Goal: Task Accomplishment & Management: Use online tool/utility

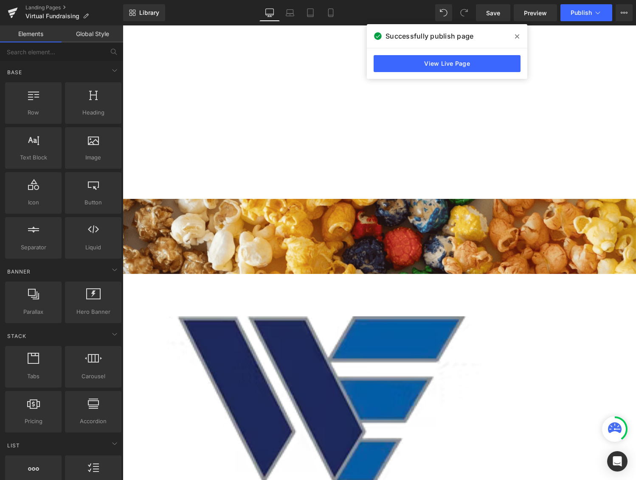
scroll to position [2419, 507]
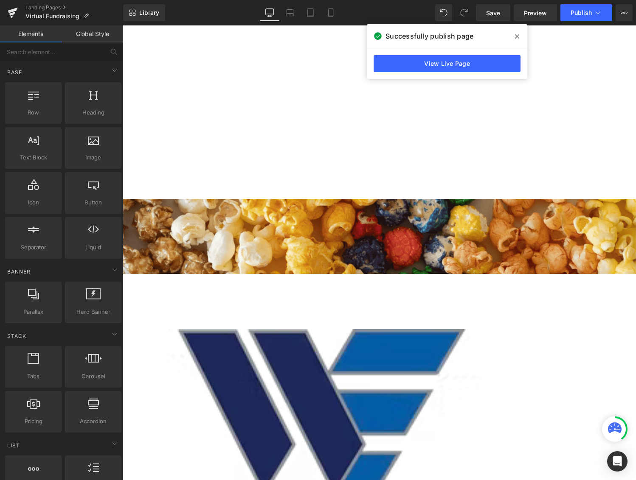
click at [512, 40] on span at bounding box center [517, 37] width 14 height 14
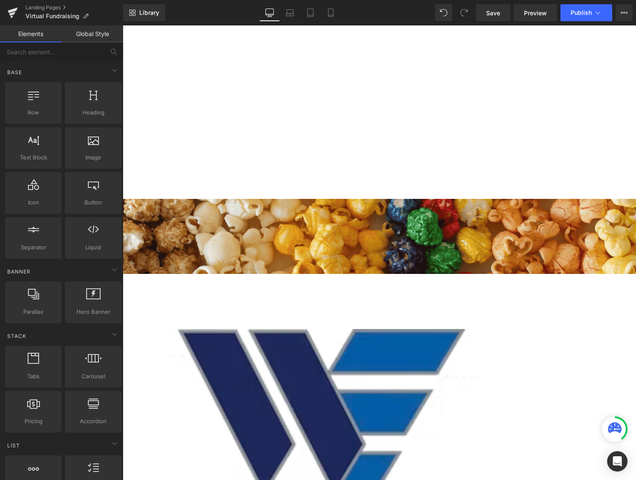
scroll to position [339, 0]
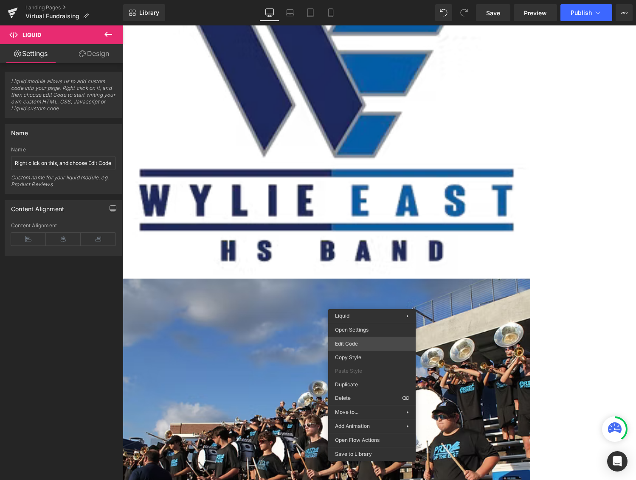
click at [369, 0] on div "Liquid You are previewing how the will restyle your page. You can not edit Elem…" at bounding box center [318, 0] width 636 height 0
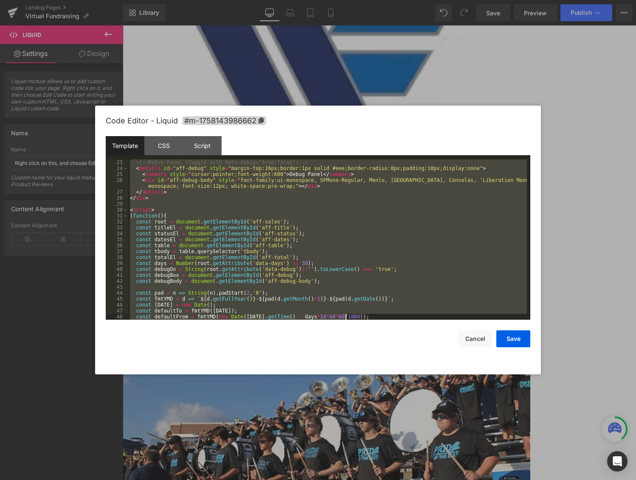
scroll to position [701, 0]
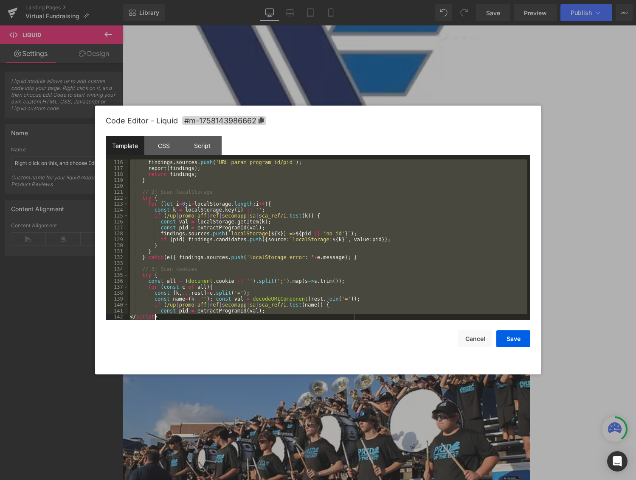
drag, startPoint x: 130, startPoint y: 163, endPoint x: 414, endPoint y: 461, distance: 411.2
click at [414, 461] on body "Liquid You are previewing how the will restyle your page. You can not edit Elem…" at bounding box center [318, 240] width 636 height 480
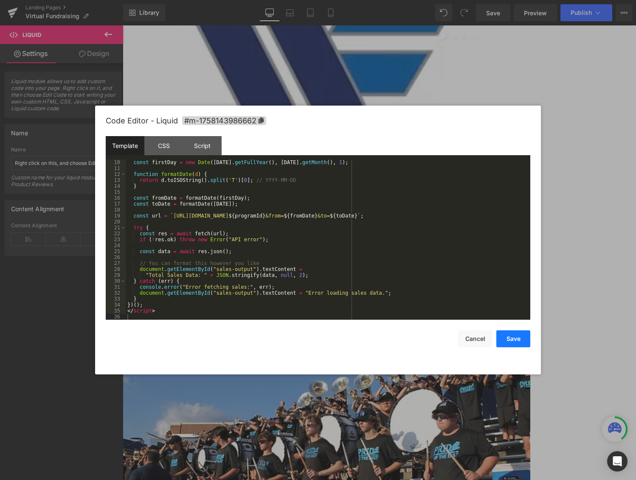
click at [515, 337] on button "Save" at bounding box center [513, 339] width 34 height 17
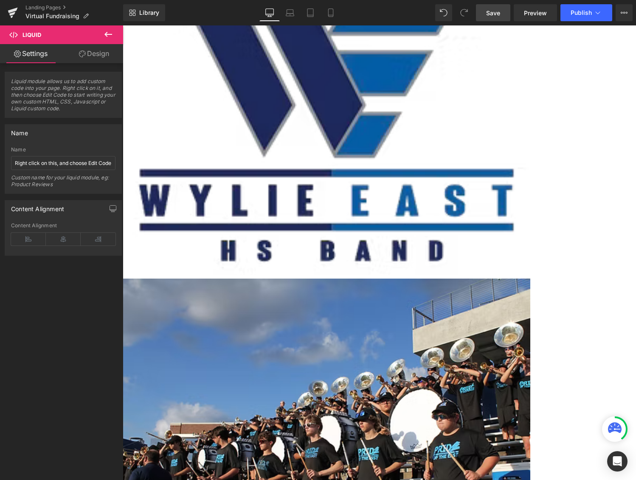
click at [487, 11] on span "Save" at bounding box center [493, 12] width 14 height 9
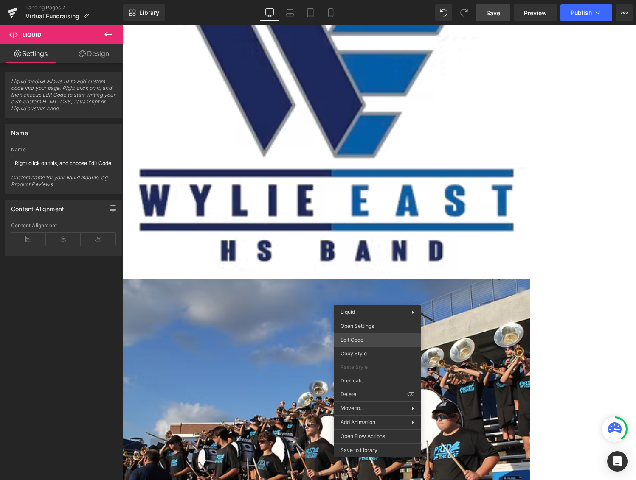
click at [370, 0] on div "Liquid You are previewing how the will restyle your page. You can not edit Elem…" at bounding box center [318, 0] width 636 height 0
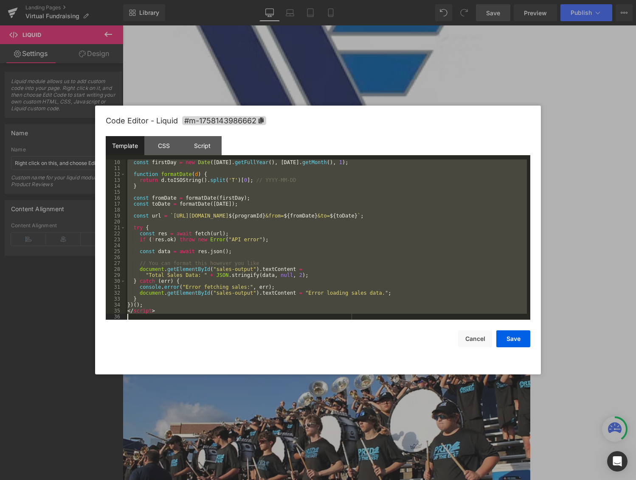
drag, startPoint x: 127, startPoint y: 163, endPoint x: 247, endPoint y: 397, distance: 262.8
click at [247, 397] on body "Liquid You are previewing how the will restyle your page. You can not edit Elem…" at bounding box center [318, 240] width 636 height 480
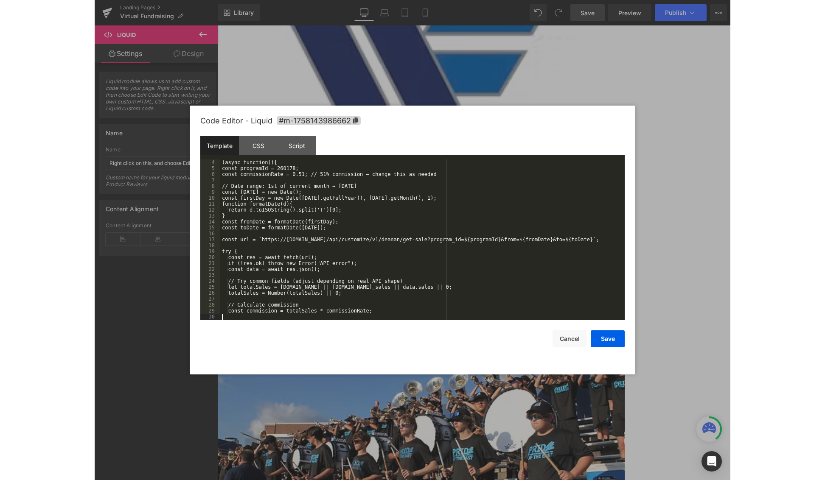
scroll to position [18, 0]
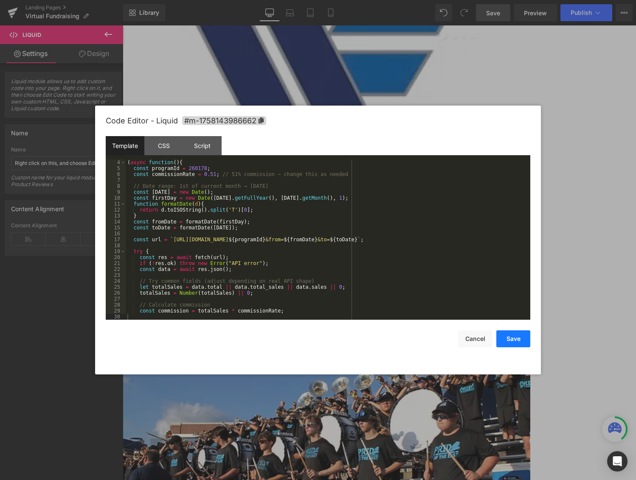
click at [509, 339] on button "Save" at bounding box center [513, 339] width 34 height 17
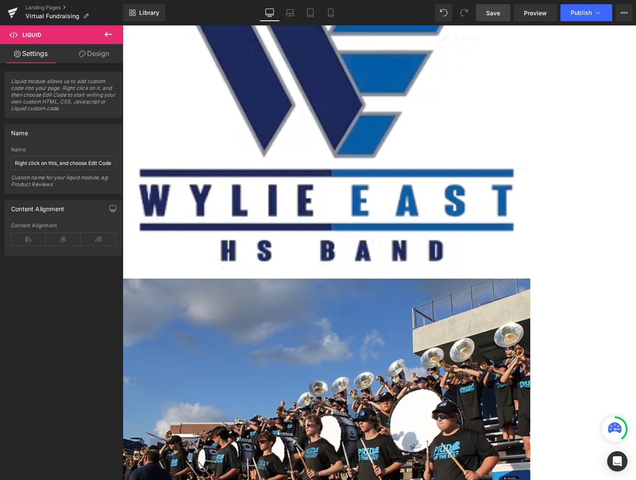
click at [493, 17] on span "Save" at bounding box center [493, 12] width 14 height 9
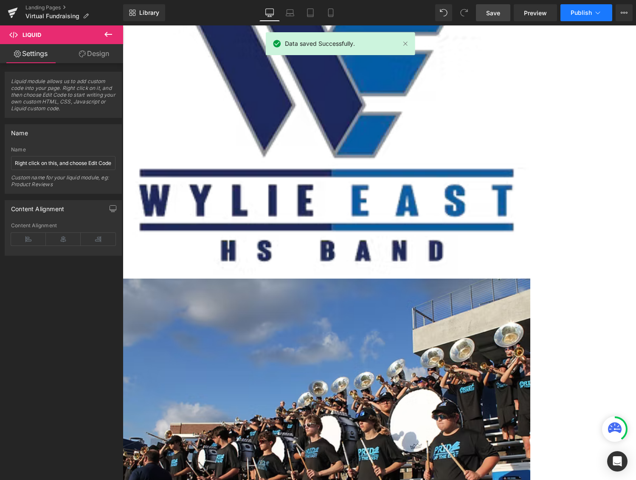
click at [581, 14] on span "Publish" at bounding box center [580, 12] width 21 height 7
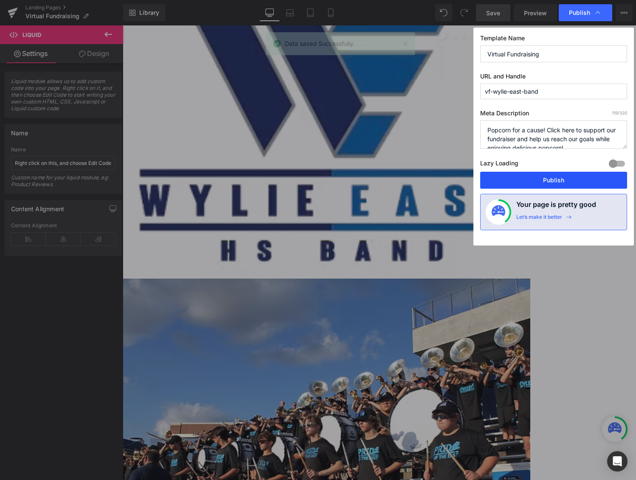
click at [572, 182] on button "Publish" at bounding box center [553, 180] width 147 height 17
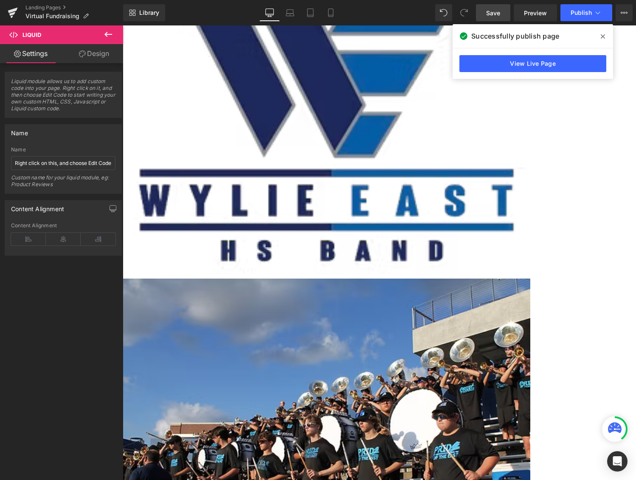
drag, startPoint x: 82, startPoint y: 339, endPoint x: 104, endPoint y: 339, distance: 21.6
click at [82, 339] on div "Liquid module allows us to add custom code into your page. Right click on it, a…" at bounding box center [63, 273] width 127 height 421
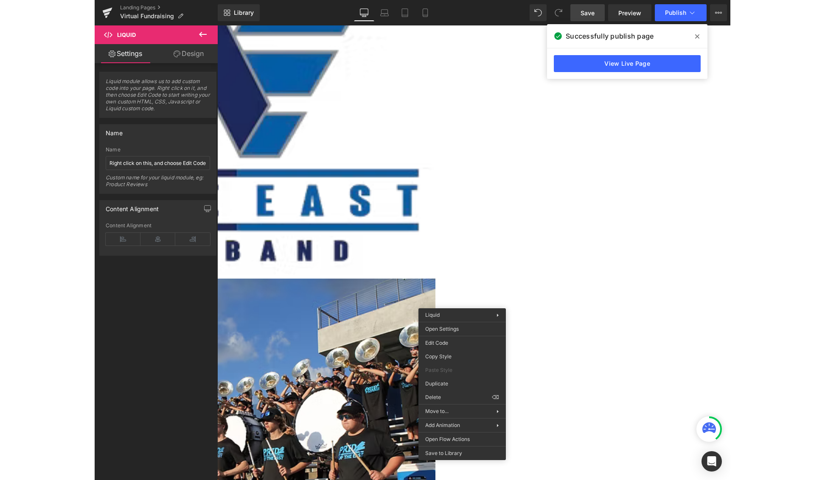
scroll to position [2608, 696]
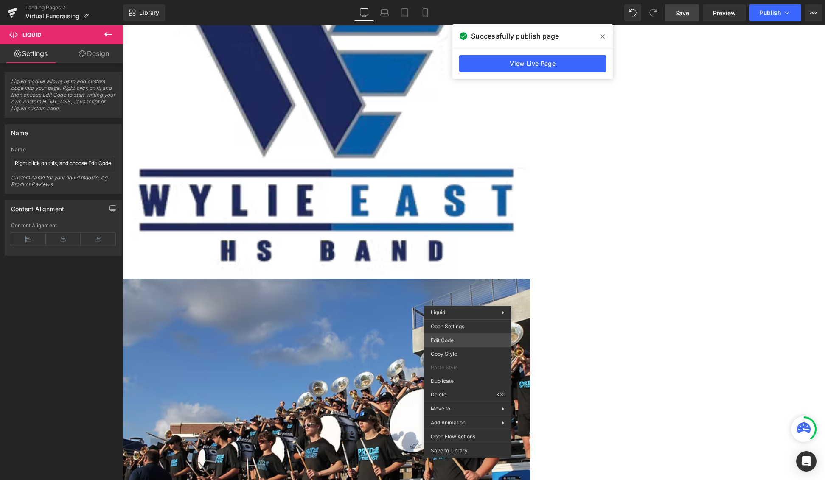
click at [456, 0] on div "Liquid You are previewing how the will restyle your page. You can not edit Elem…" at bounding box center [412, 0] width 825 height 0
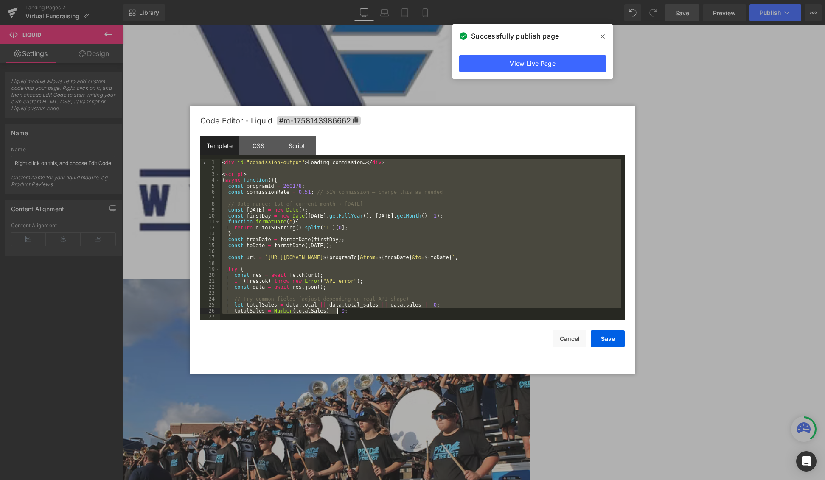
scroll to position [18, 0]
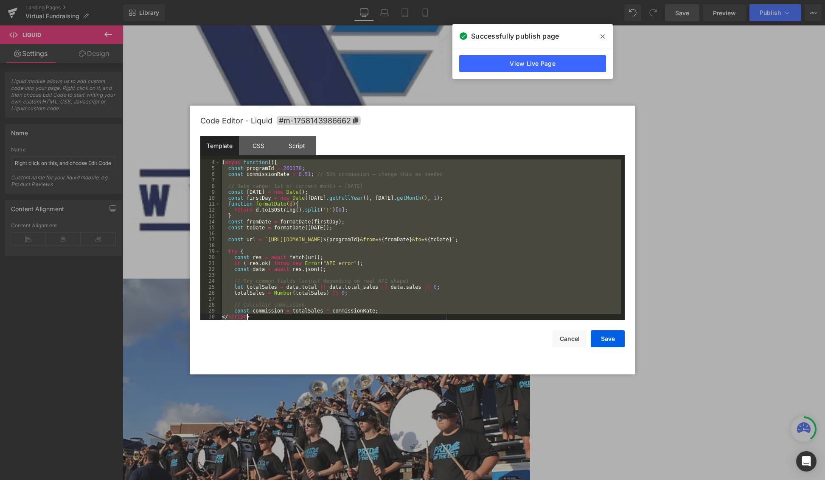
drag, startPoint x: 223, startPoint y: 163, endPoint x: 468, endPoint y: 409, distance: 348.3
click at [468, 409] on body "Liquid You are previewing how the will restyle your page. You can not edit Elem…" at bounding box center [412, 240] width 825 height 480
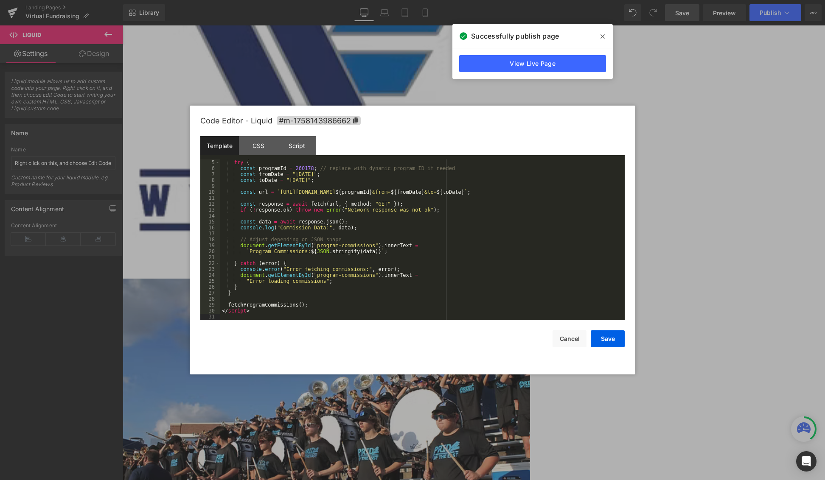
scroll to position [0, 0]
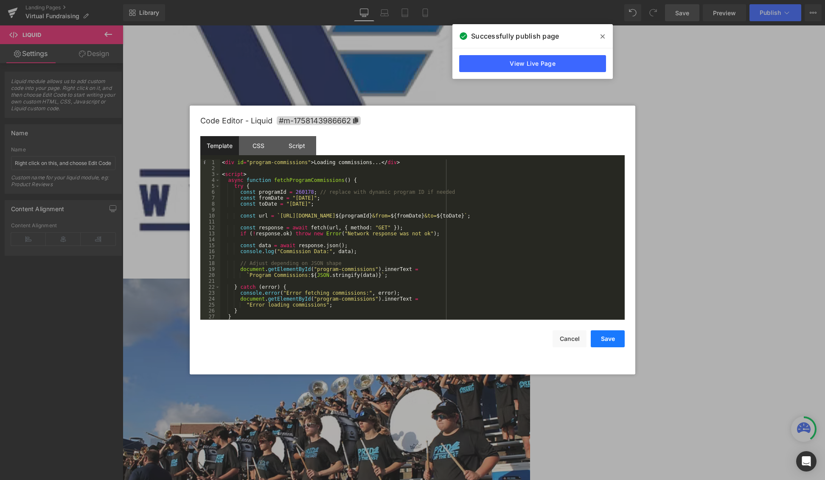
click at [611, 342] on button "Save" at bounding box center [608, 339] width 34 height 17
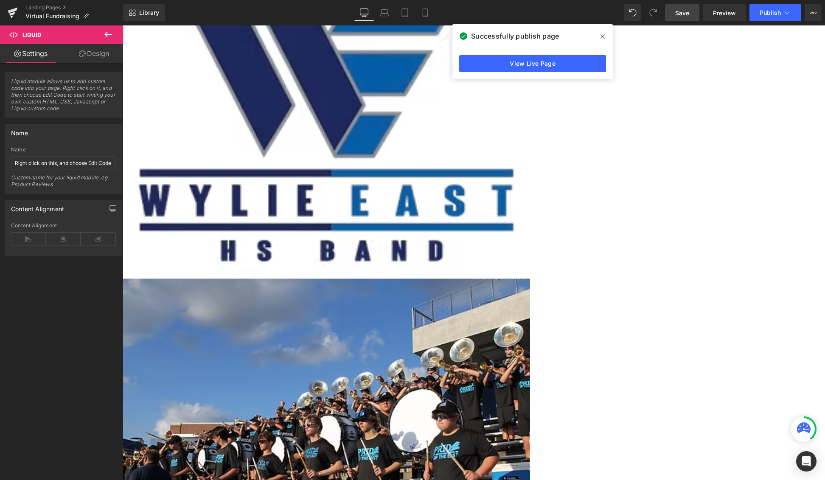
click at [635, 11] on span "Save" at bounding box center [682, 12] width 14 height 9
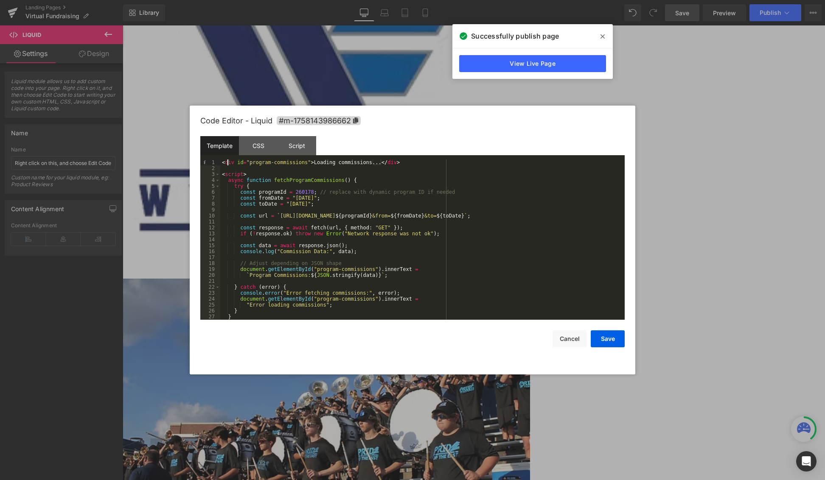
drag, startPoint x: 360, startPoint y: 275, endPoint x: 228, endPoint y: 160, distance: 175.0
click at [228, 160] on div "< div id = "program-commissions" > Loading commissions... </ div > < script > a…" at bounding box center [420, 246] width 401 height 172
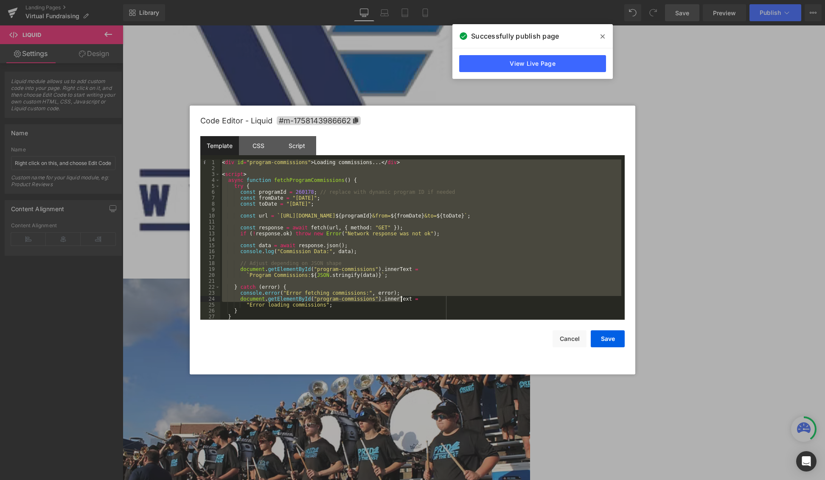
scroll to position [24, 0]
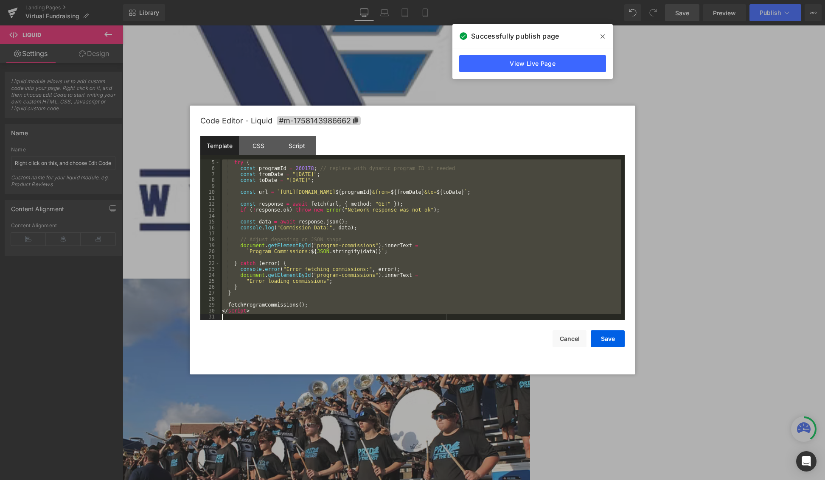
drag, startPoint x: 222, startPoint y: 162, endPoint x: 423, endPoint y: 401, distance: 312.3
click at [423, 401] on body "Liquid You are previewing how the will restyle your page. You can not edit Elem…" at bounding box center [412, 240] width 825 height 480
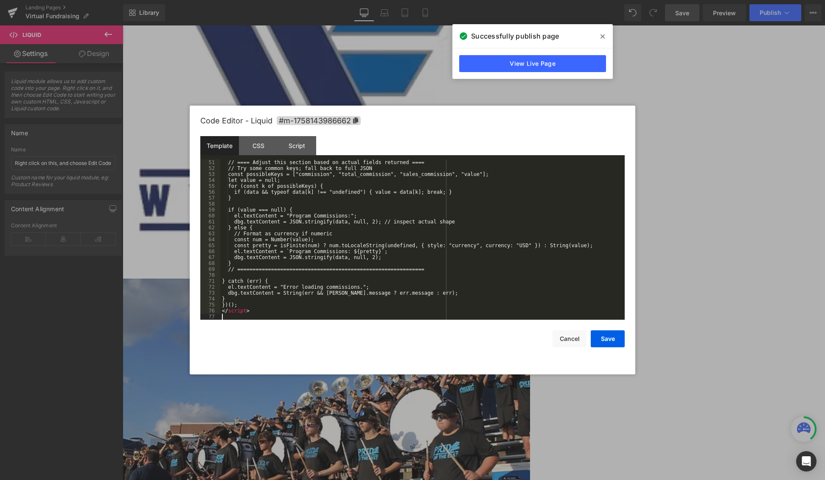
scroll to position [303, 0]
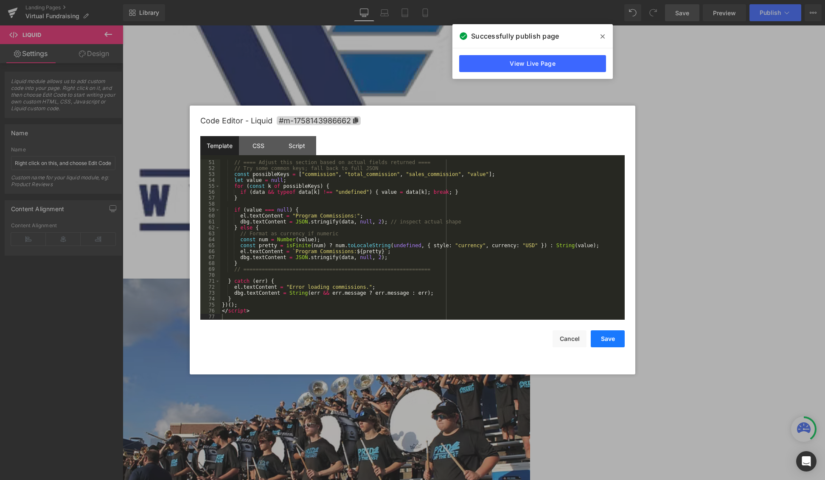
drag, startPoint x: 614, startPoint y: 344, endPoint x: 491, endPoint y: 318, distance: 125.7
click at [614, 344] on button "Save" at bounding box center [608, 339] width 34 height 17
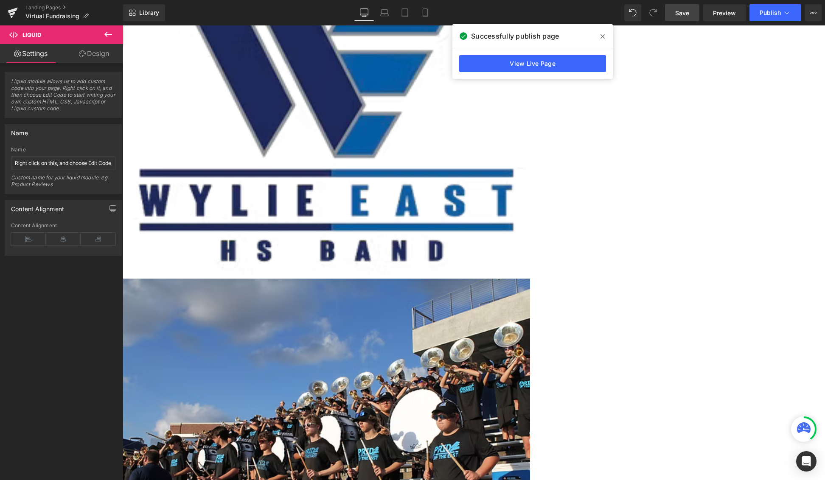
click at [635, 12] on link "Save" at bounding box center [682, 12] width 34 height 17
click at [603, 34] on icon at bounding box center [602, 36] width 4 height 7
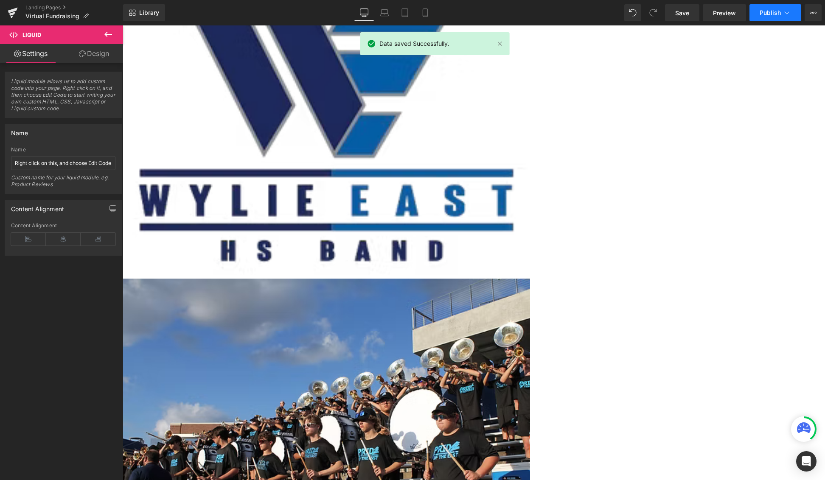
drag, startPoint x: 762, startPoint y: 11, endPoint x: 759, endPoint y: 17, distance: 6.3
click at [635, 17] on button "Publish" at bounding box center [775, 12] width 52 height 17
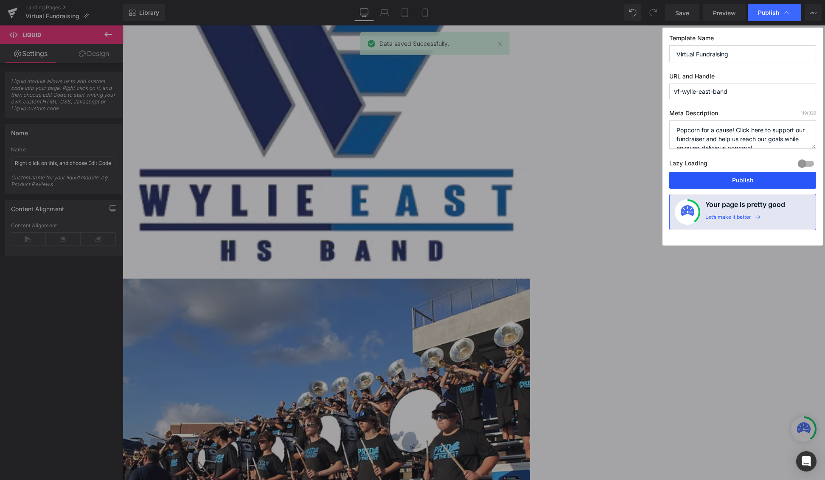
click at [635, 180] on button "Publish" at bounding box center [742, 180] width 147 height 17
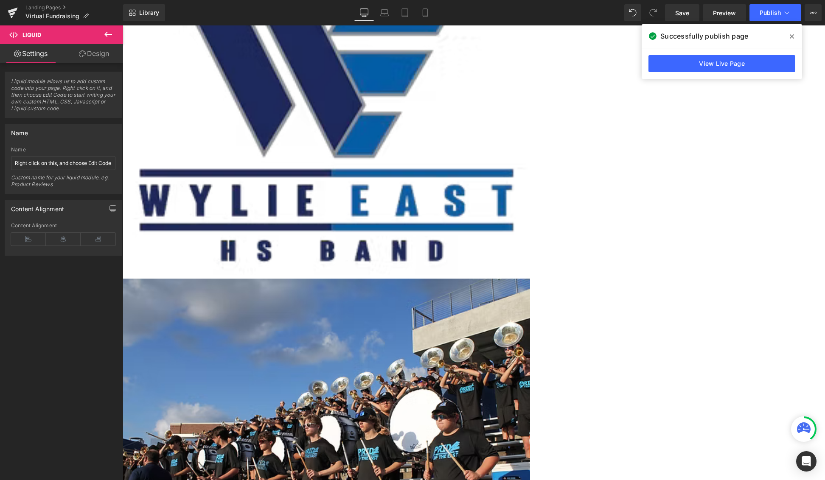
click at [105, 37] on icon at bounding box center [108, 34] width 10 height 10
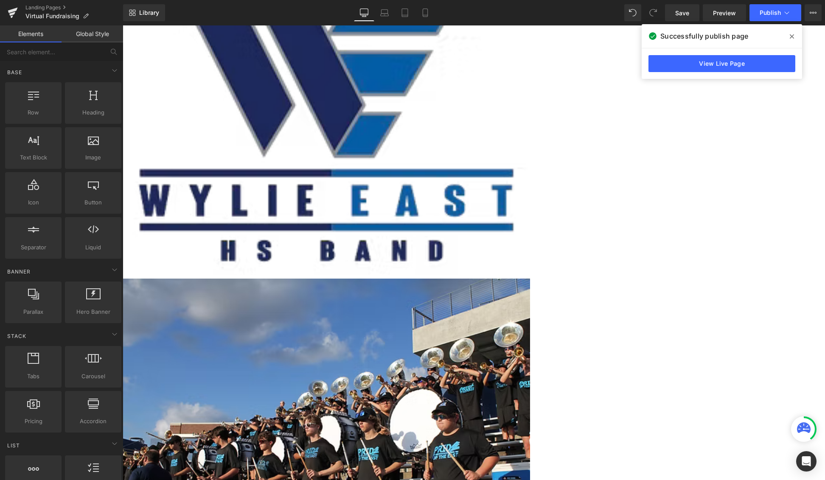
click at [35, 30] on link "Elements" at bounding box center [31, 33] width 62 height 17
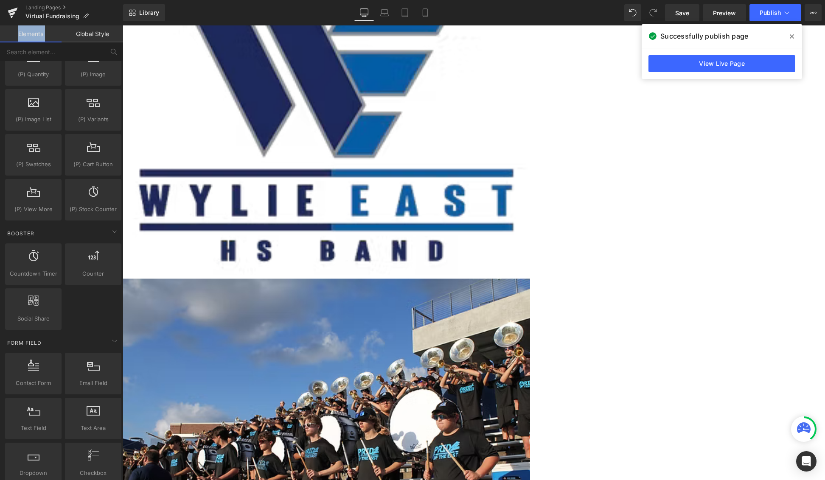
scroll to position [808, 0]
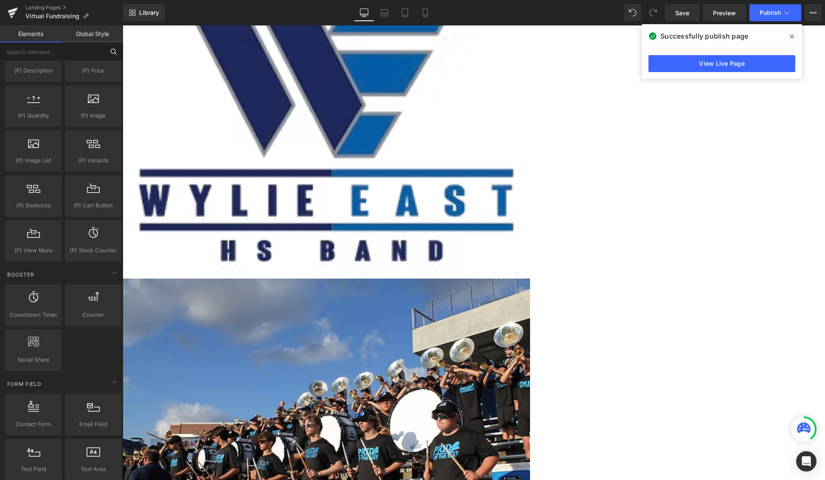
click at [63, 50] on input "text" at bounding box center [52, 51] width 104 height 19
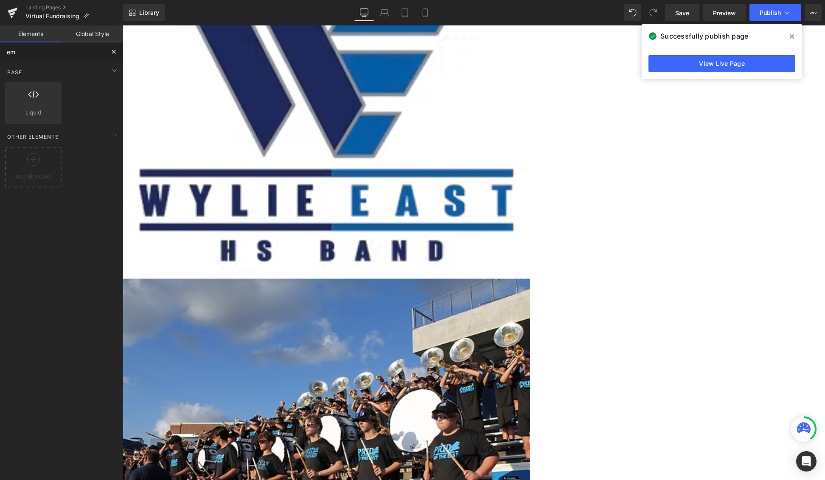
type input "e"
type input "htm"
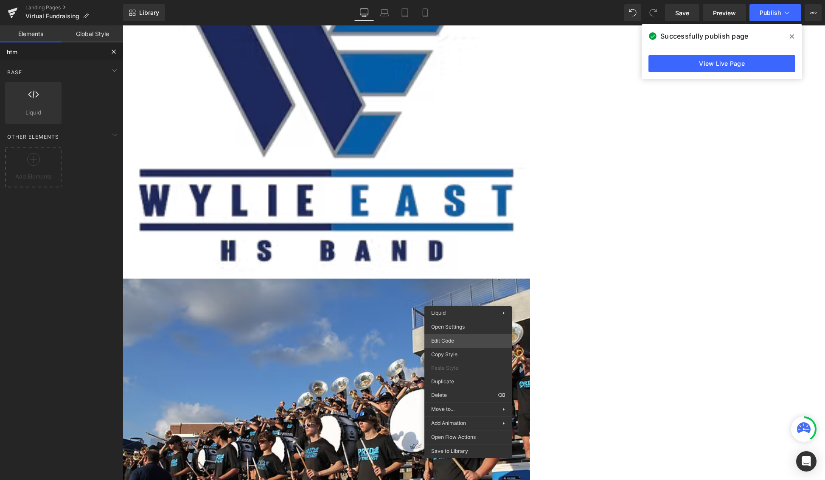
click at [455, 0] on div "Liquid You are previewing how the will restyle your page. You can not edit Elem…" at bounding box center [412, 0] width 825 height 0
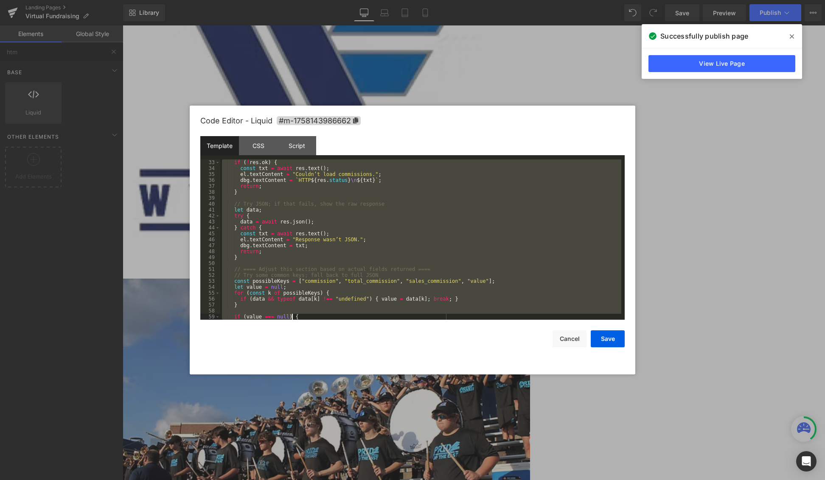
scroll to position [303, 0]
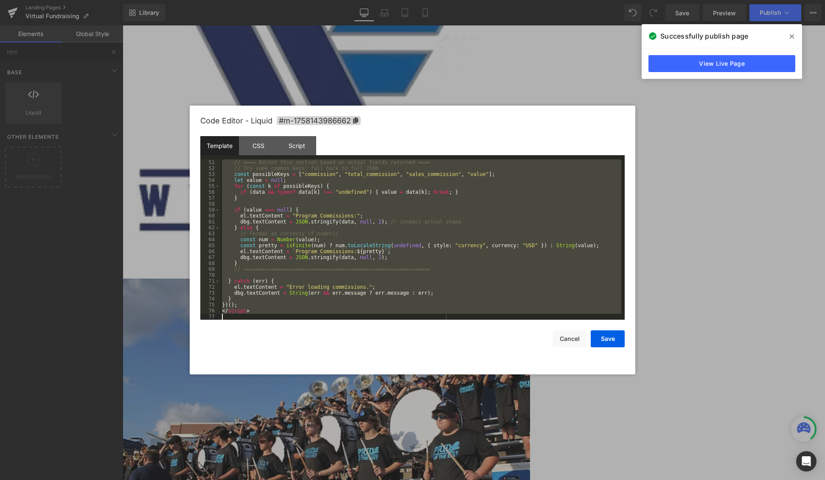
drag, startPoint x: 223, startPoint y: 163, endPoint x: 385, endPoint y: 381, distance: 271.6
click at [390, 395] on body "Liquid You are previewing how the will restyle your page. You can not edit Elem…" at bounding box center [412, 240] width 825 height 480
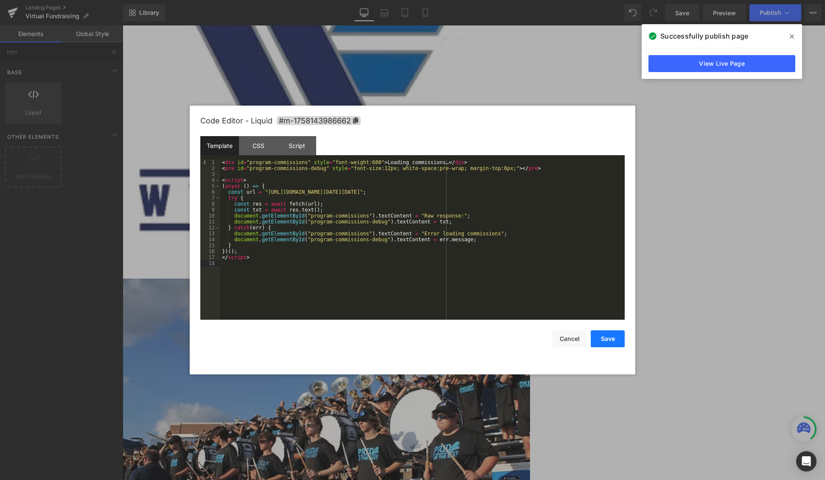
click at [603, 342] on button "Save" at bounding box center [608, 339] width 34 height 17
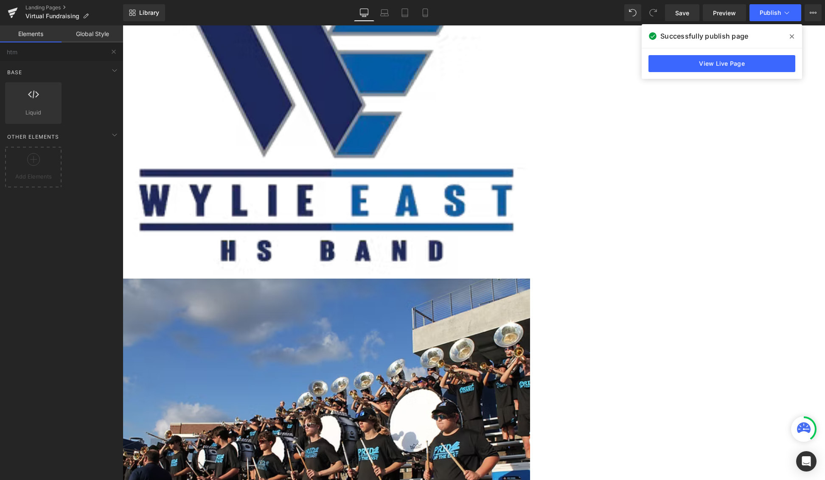
click at [635, 36] on icon at bounding box center [792, 36] width 4 height 4
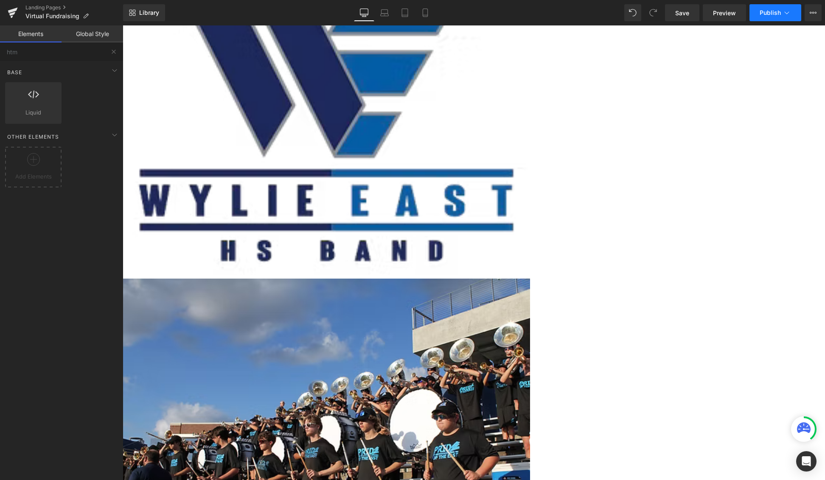
click at [635, 15] on span "Publish" at bounding box center [769, 12] width 21 height 7
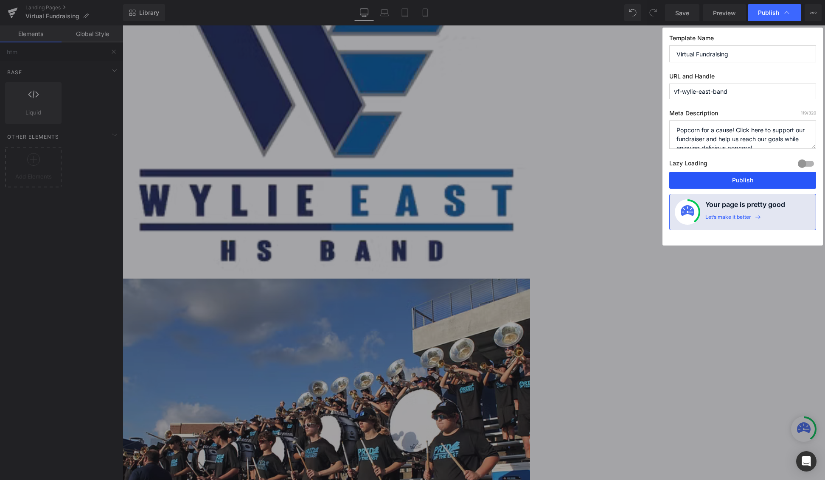
click at [635, 178] on button "Publish" at bounding box center [742, 180] width 147 height 17
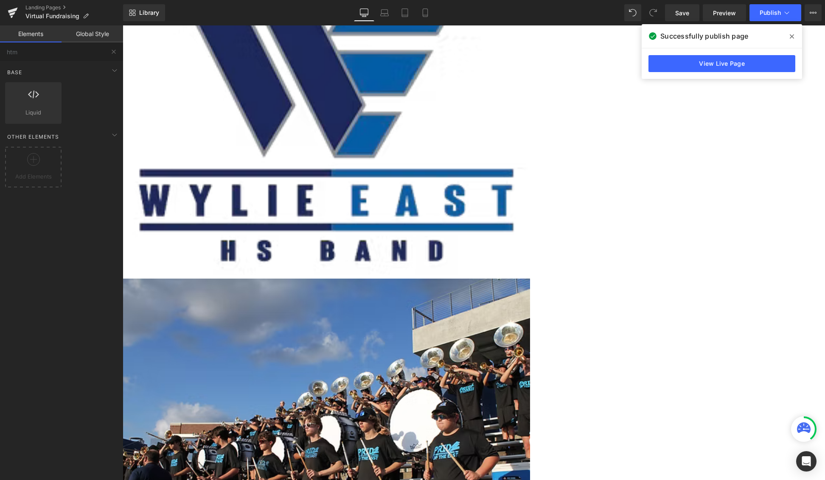
scroll to position [187, 0]
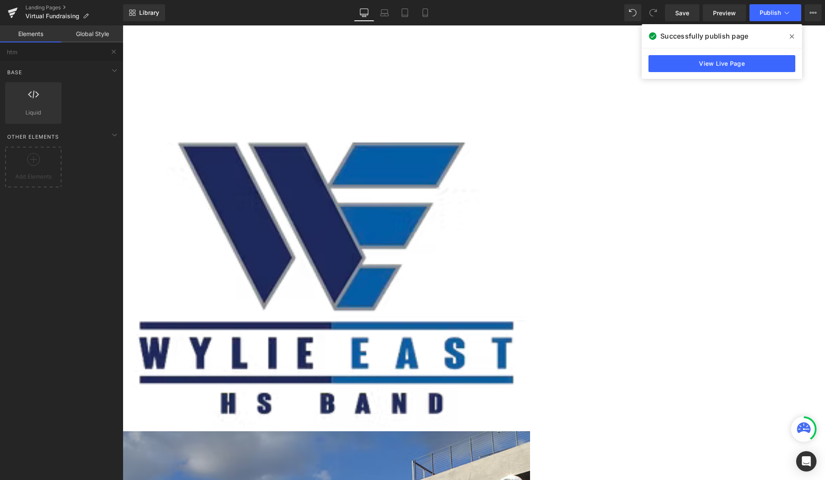
drag, startPoint x: 468, startPoint y: 126, endPoint x: 798, endPoint y: 39, distance: 341.0
click at [635, 39] on span at bounding box center [792, 37] width 14 height 14
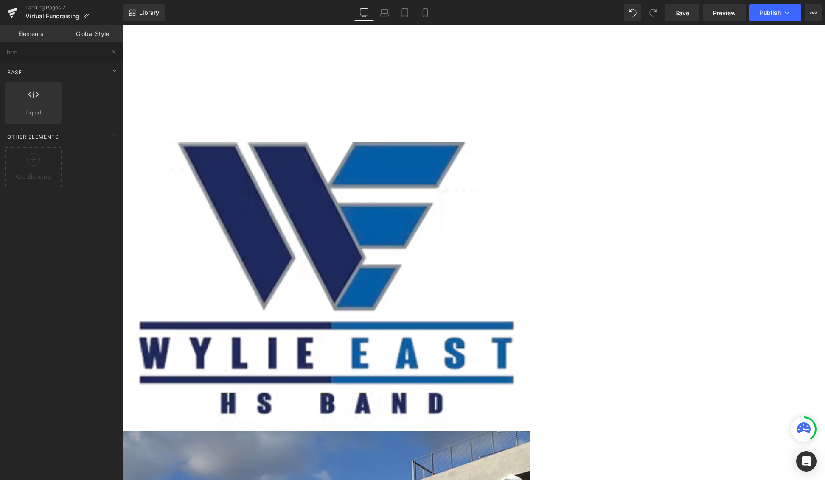
scroll to position [0, 0]
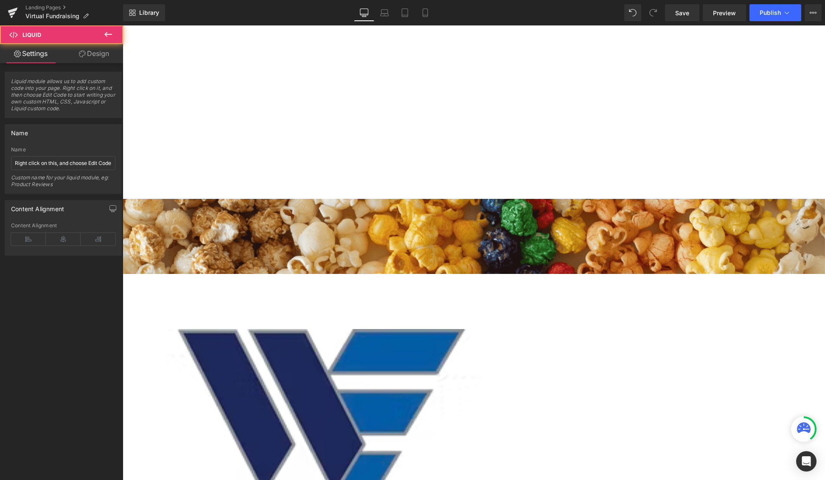
click at [123, 25] on span "Liquid" at bounding box center [123, 25] width 0 height 0
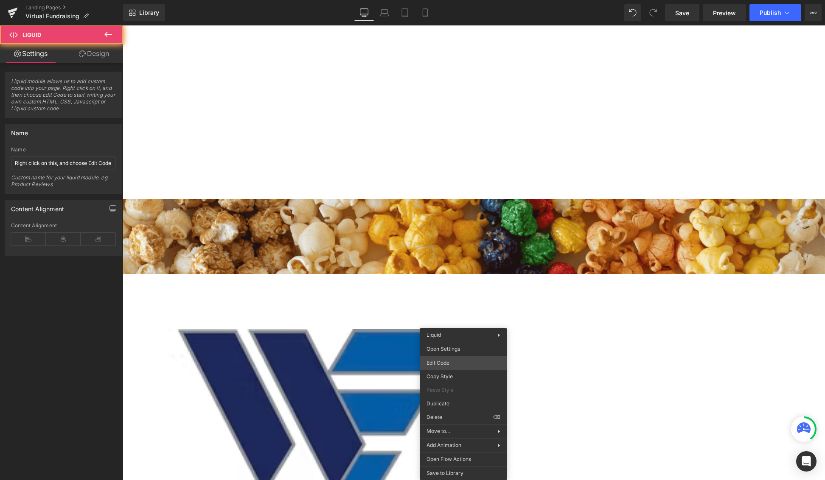
click at [451, 0] on div "Liquid You are previewing how the will restyle your page. You can not edit Elem…" at bounding box center [412, 0] width 825 height 0
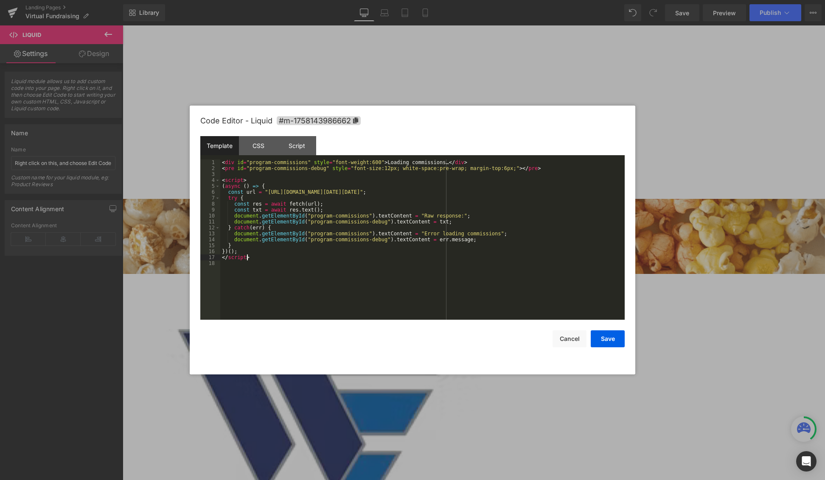
scroll to position [297, 0]
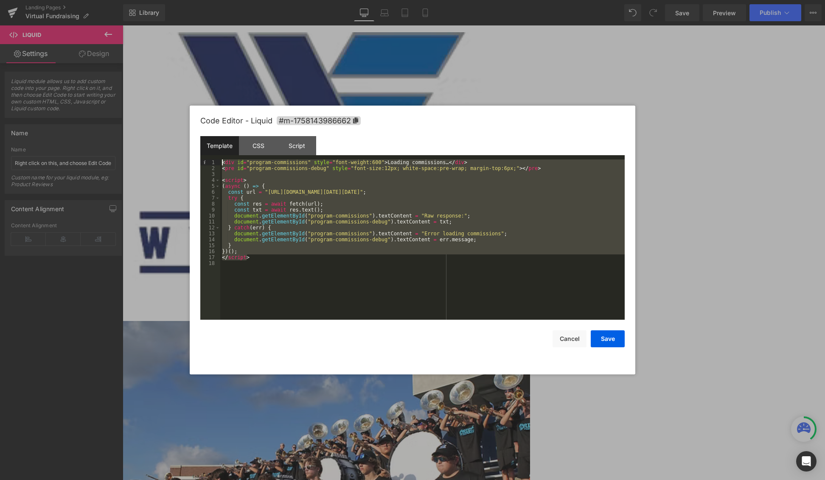
click at [187, 150] on body "Liquid You are previewing how the will restyle your page. You can not edit Elem…" at bounding box center [412, 240] width 825 height 480
click at [109, 35] on div at bounding box center [412, 240] width 825 height 480
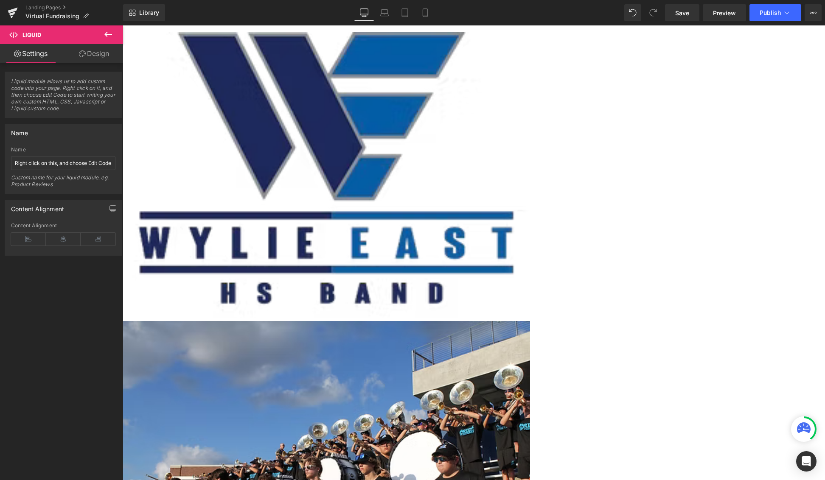
click at [109, 35] on icon at bounding box center [108, 34] width 10 height 10
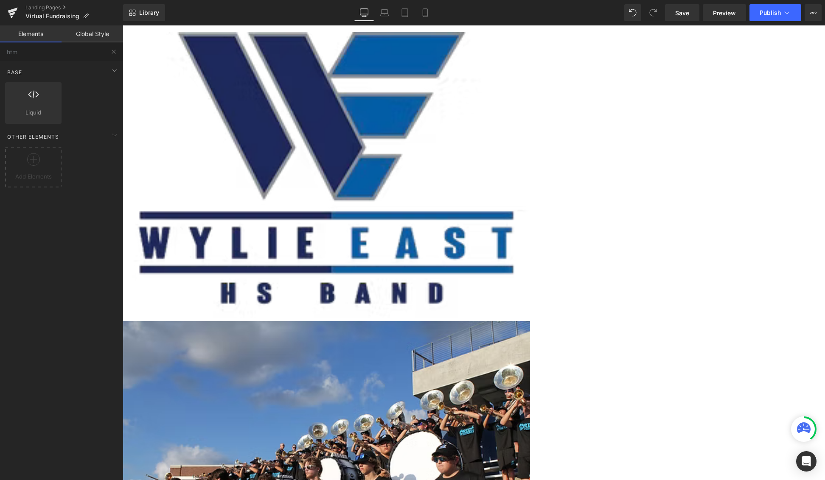
click at [34, 35] on link "Elements" at bounding box center [31, 33] width 62 height 17
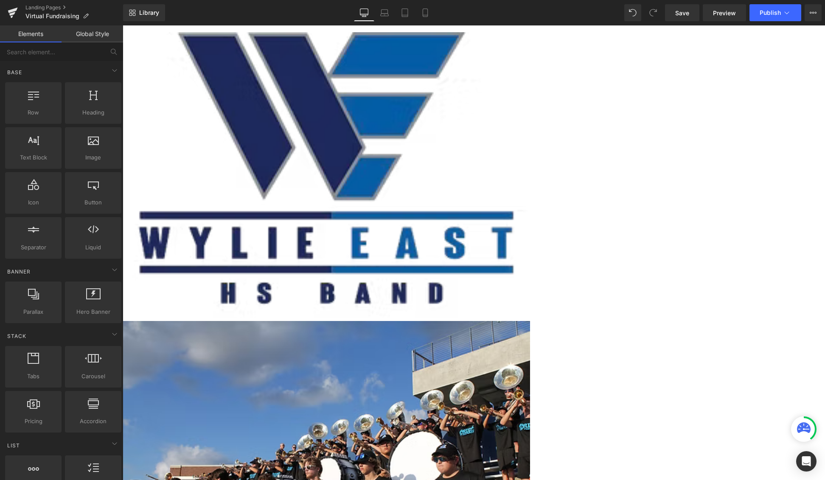
click at [522, 24] on div "Library Desktop Desktop Laptop Tablet Mobile Save Preview Publish Scheduled Vie…" at bounding box center [474, 12] width 702 height 25
click at [635, 15] on button "View Live Page View with current Template Save Template to Library Schedule Pub…" at bounding box center [812, 12] width 17 height 17
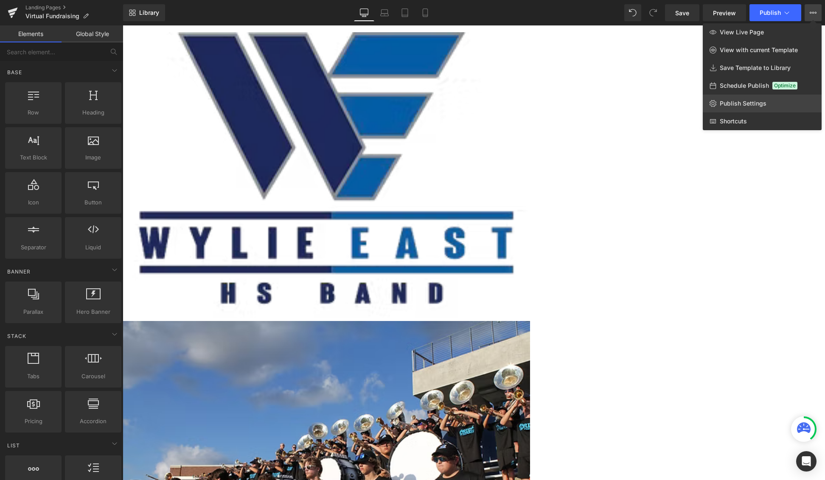
click at [635, 107] on link "Publish Settings" at bounding box center [762, 104] width 119 height 18
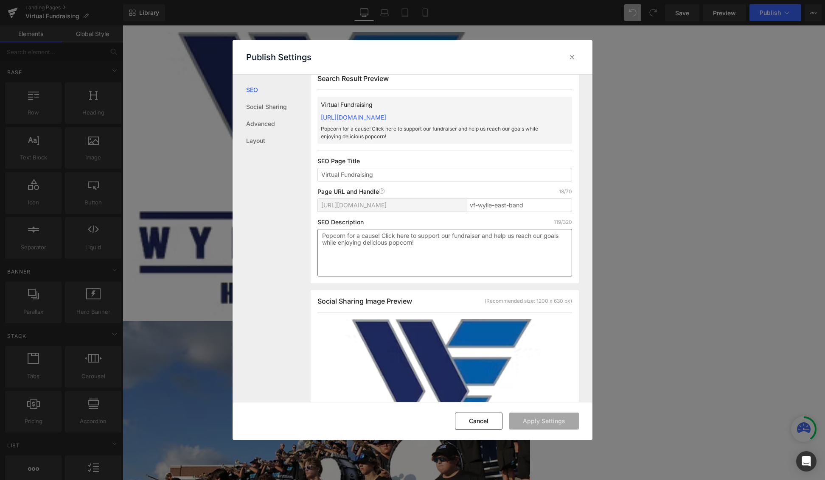
scroll to position [0, 0]
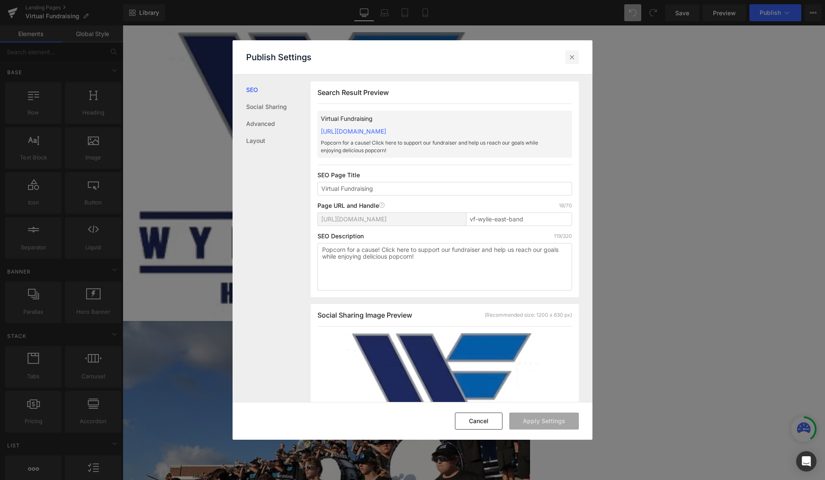
click at [574, 62] on div at bounding box center [572, 57] width 14 height 14
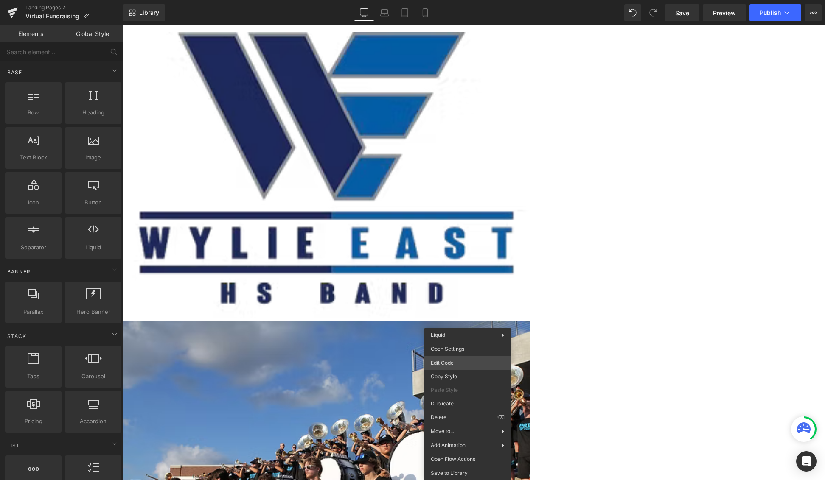
click at [465, 0] on div "Liquid You are previewing how the will restyle your page. You can not edit Elem…" at bounding box center [412, 0] width 825 height 0
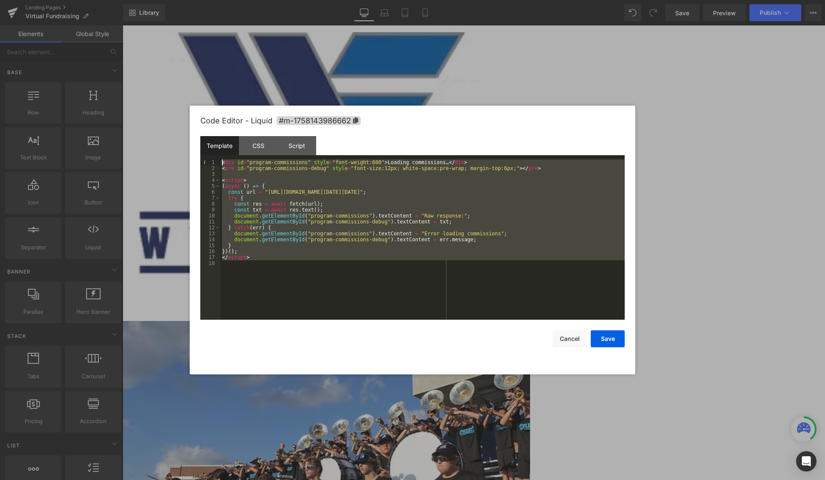
drag, startPoint x: 297, startPoint y: 263, endPoint x: 197, endPoint y: 142, distance: 157.4
click at [197, 142] on div "Code Editor - Liquid #m-1758143986662 Template CSS Script Data 1 2 3 4 5 6 7 8 …" at bounding box center [413, 240] width 446 height 269
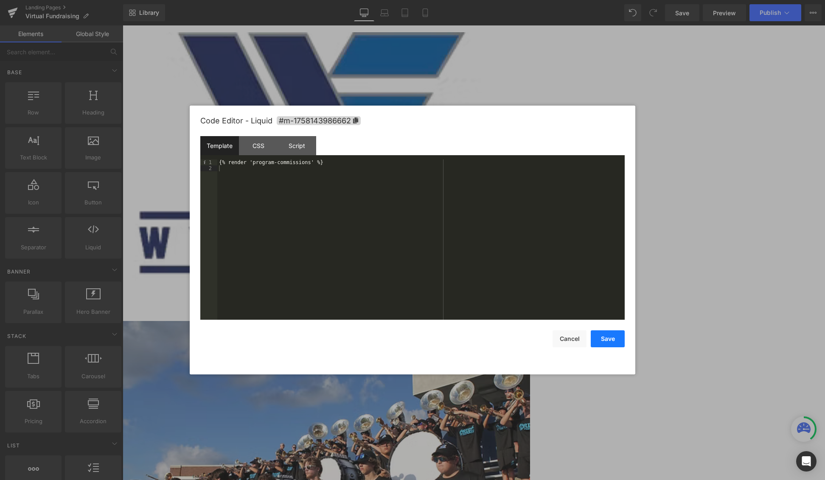
click at [606, 344] on button "Save" at bounding box center [608, 339] width 34 height 17
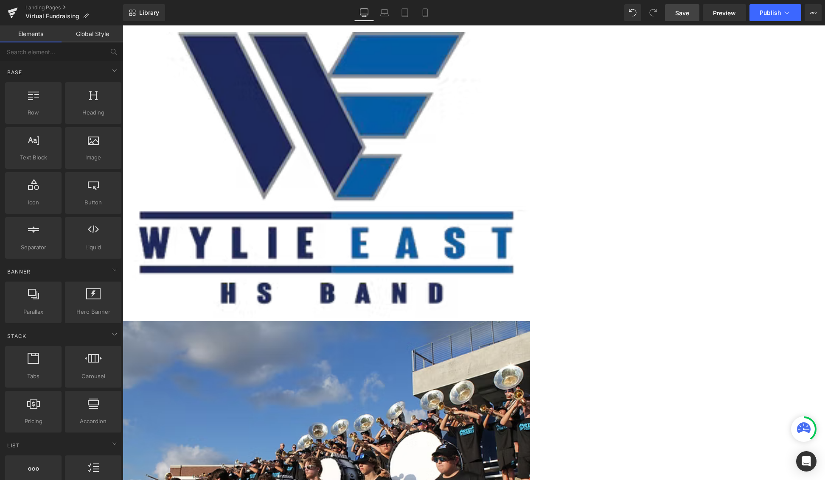
click at [635, 14] on span "Save" at bounding box center [682, 12] width 14 height 9
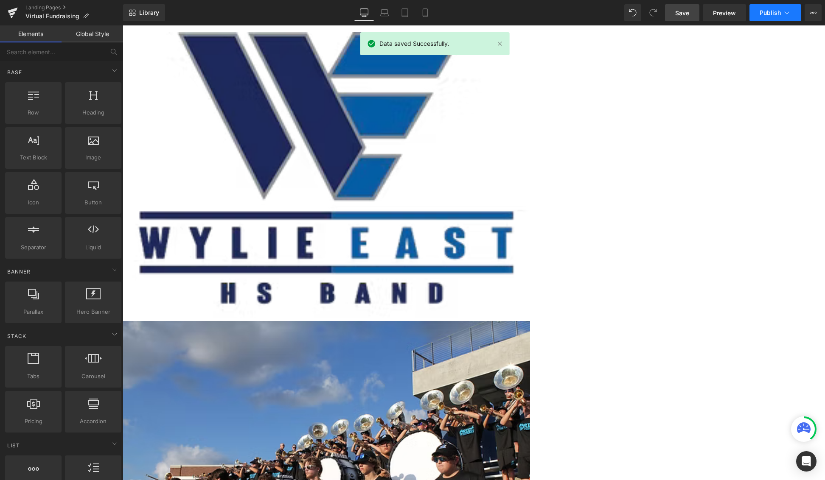
click at [635, 19] on button "Publish" at bounding box center [775, 12] width 52 height 17
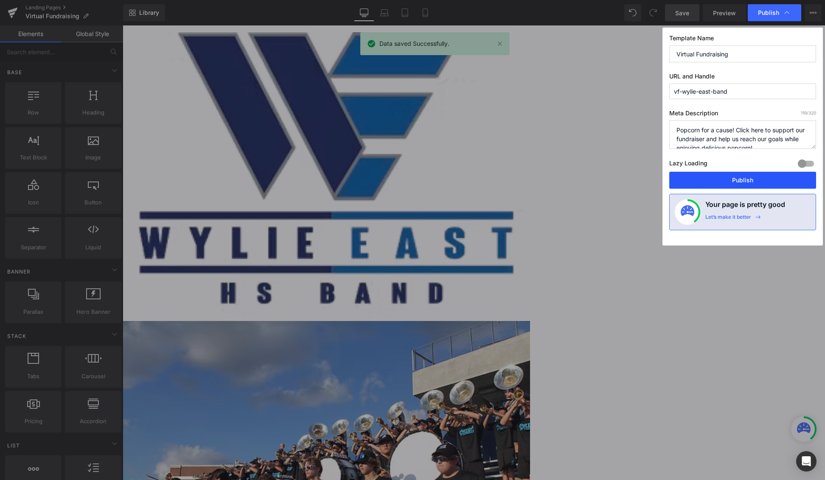
drag, startPoint x: 757, startPoint y: 186, endPoint x: 517, endPoint y: 67, distance: 267.0
click at [635, 186] on button "Publish" at bounding box center [742, 180] width 147 height 17
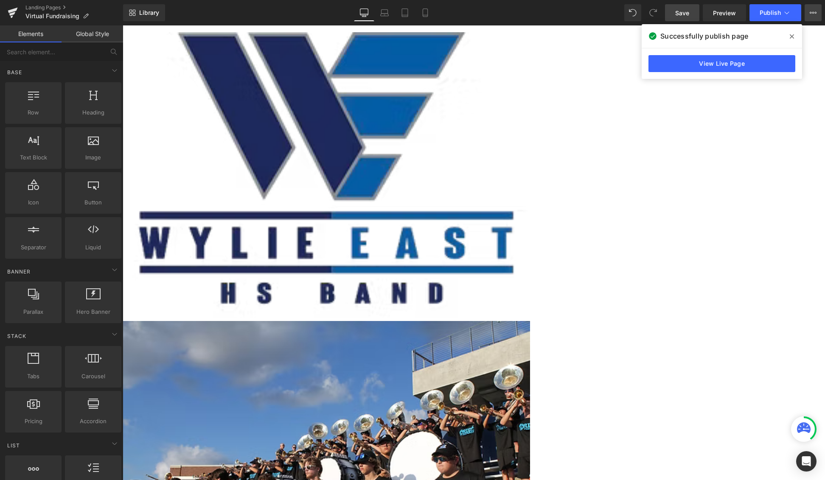
click at [635, 13] on icon at bounding box center [813, 13] width 2 height 2
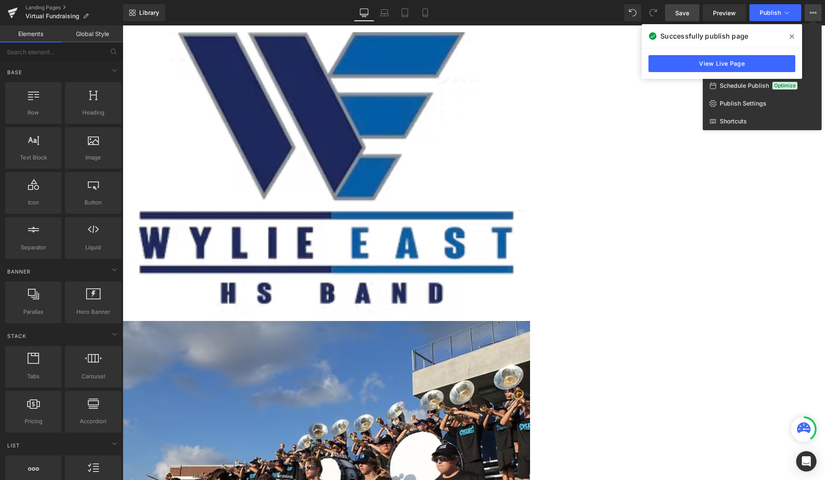
click at [635, 34] on span at bounding box center [792, 37] width 14 height 14
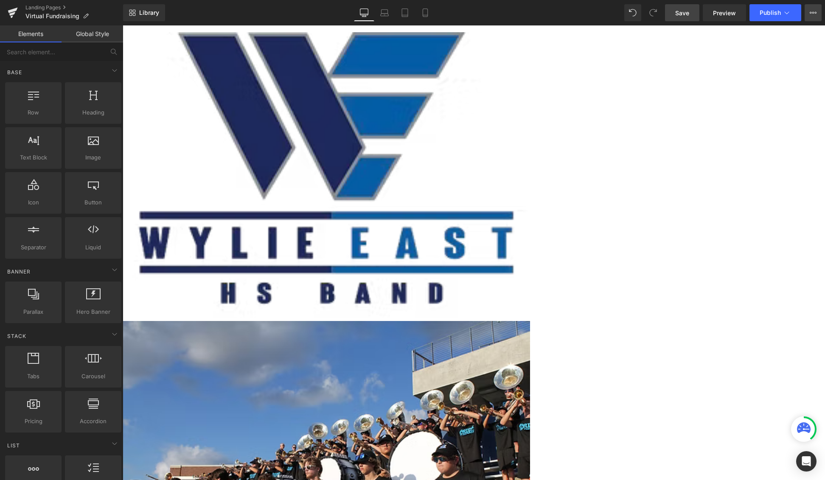
click at [635, 17] on button "View Live Page View with current Template Save Template to Library Schedule Pub…" at bounding box center [812, 12] width 17 height 17
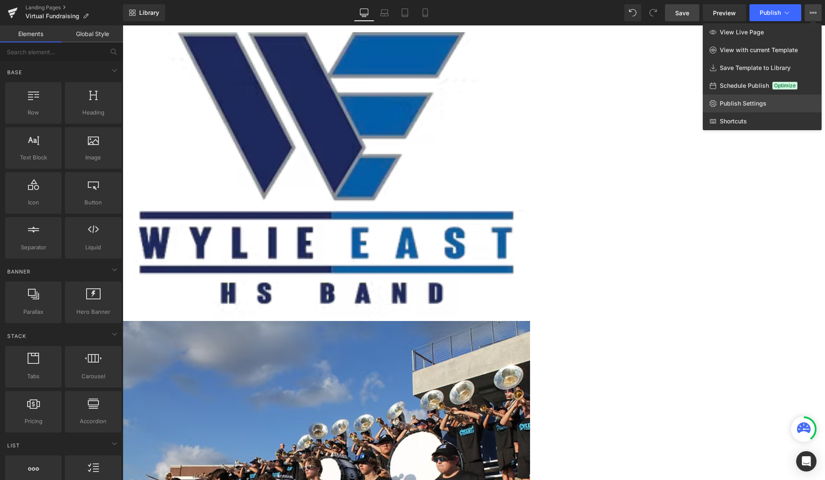
click at [635, 106] on span "Publish Settings" at bounding box center [743, 104] width 47 height 8
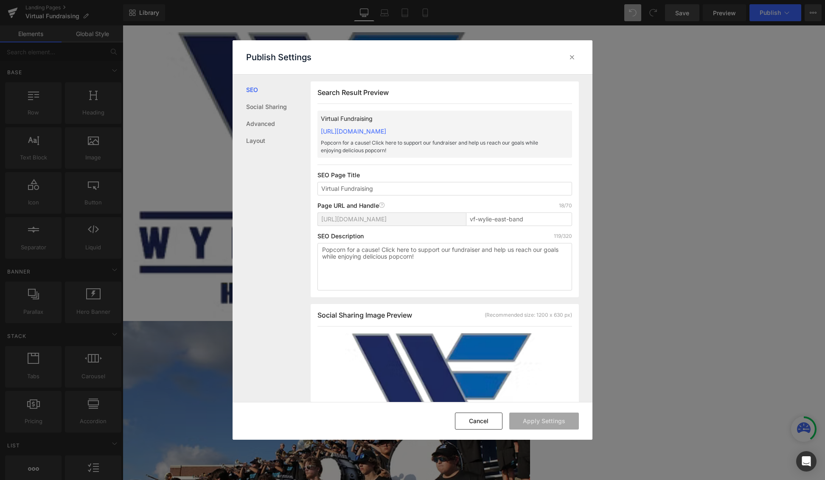
scroll to position [0, 0]
click at [266, 123] on link "Advanced" at bounding box center [278, 123] width 64 height 17
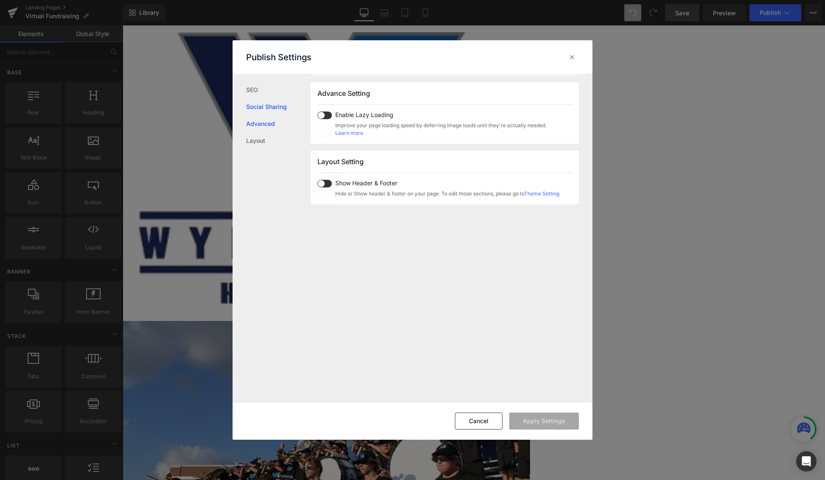
scroll to position [453, 0]
click at [267, 111] on link "Social Sharing" at bounding box center [278, 106] width 64 height 17
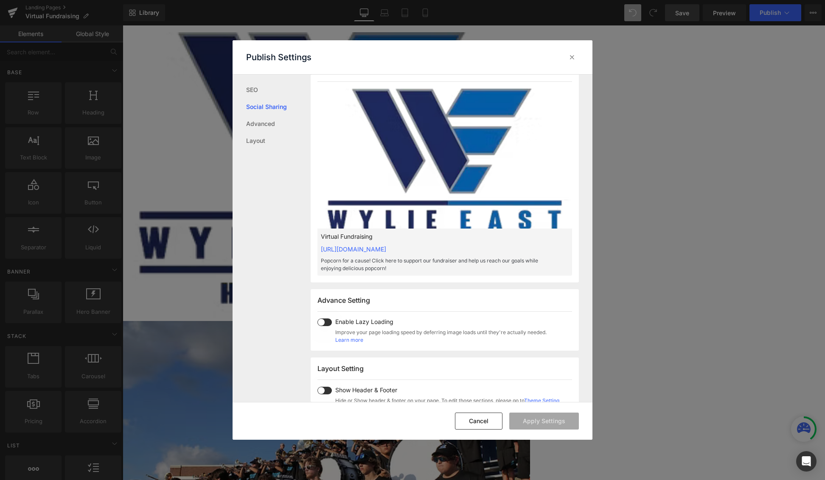
scroll to position [223, 0]
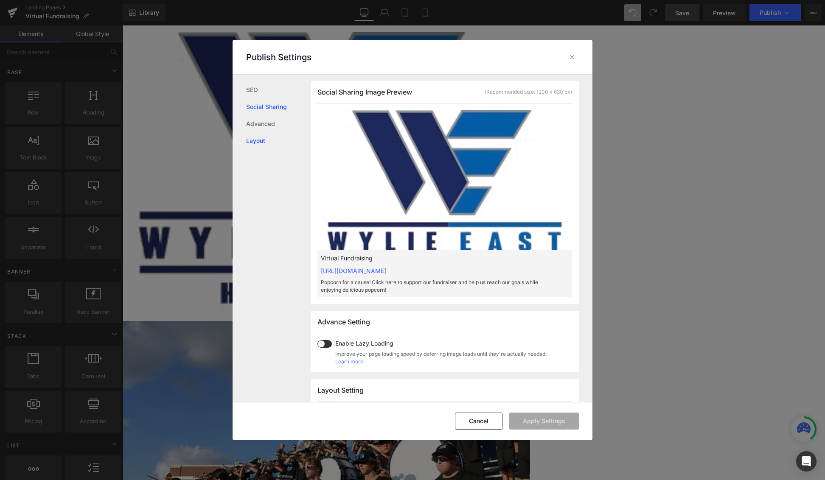
click at [266, 147] on link "Layout" at bounding box center [278, 140] width 64 height 17
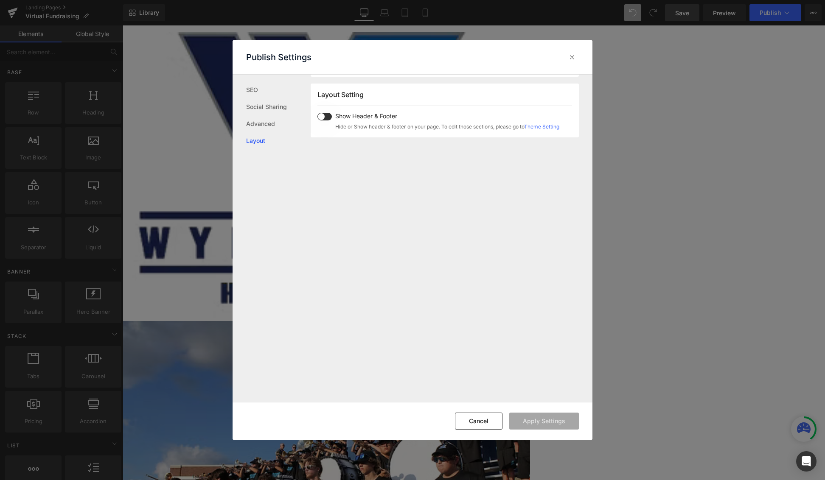
scroll to position [521, 0]
click at [571, 57] on icon at bounding box center [572, 57] width 8 height 8
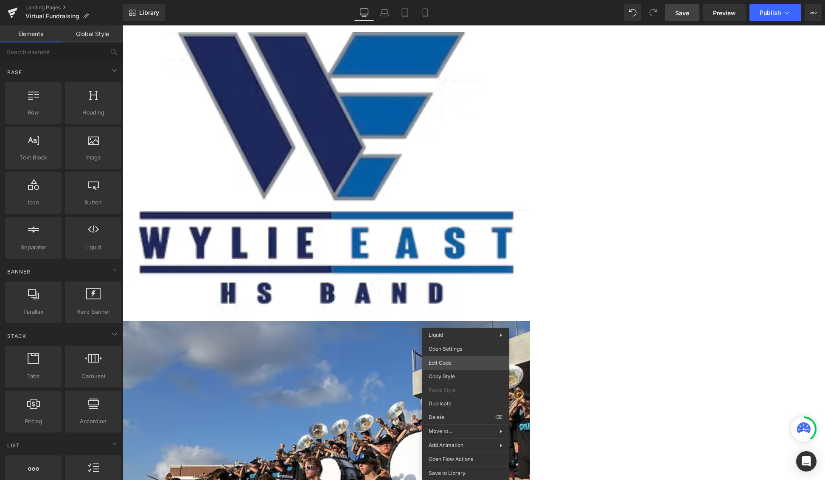
click at [464, 0] on div "Liquid You are previewing how the will restyle your page. You can not edit Elem…" at bounding box center [412, 0] width 825 height 0
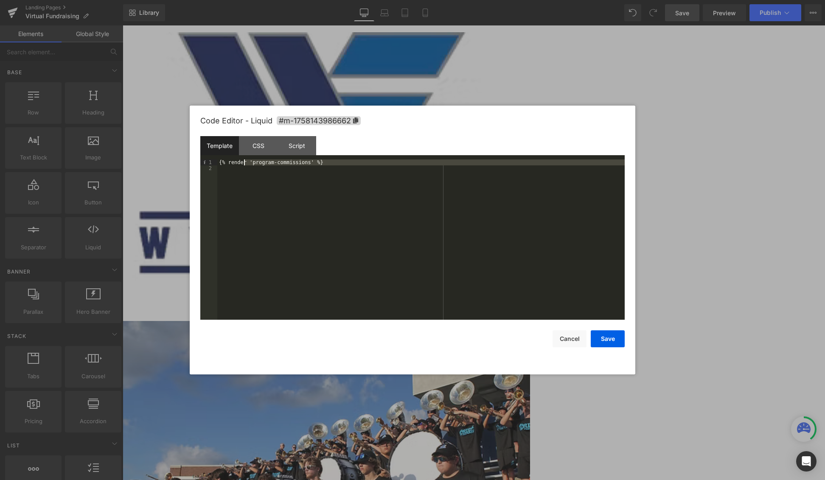
drag, startPoint x: 273, startPoint y: 164, endPoint x: 202, endPoint y: 159, distance: 70.6
click at [202, 159] on div "Template CSS Script Data 1 2 {% render 'program-commissions' %} XXXXXXXXXXXXXXX…" at bounding box center [412, 228] width 424 height 184
click at [611, 336] on button "Save" at bounding box center [608, 339] width 34 height 17
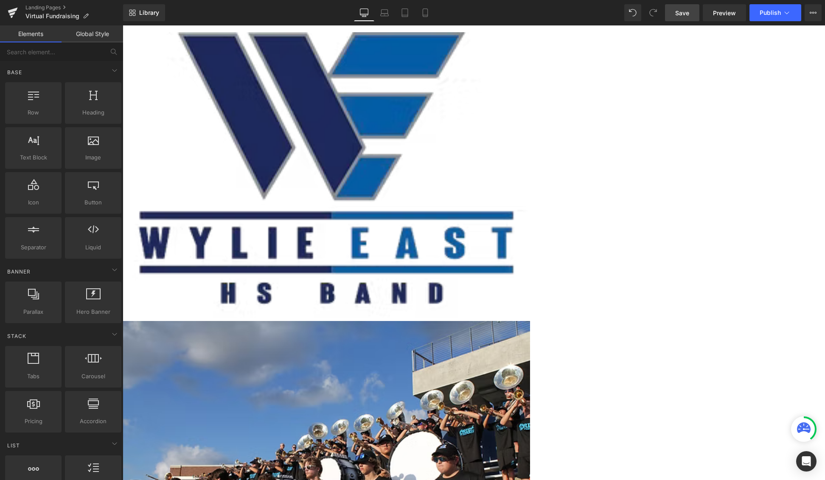
click at [635, 15] on span "Save" at bounding box center [682, 12] width 14 height 9
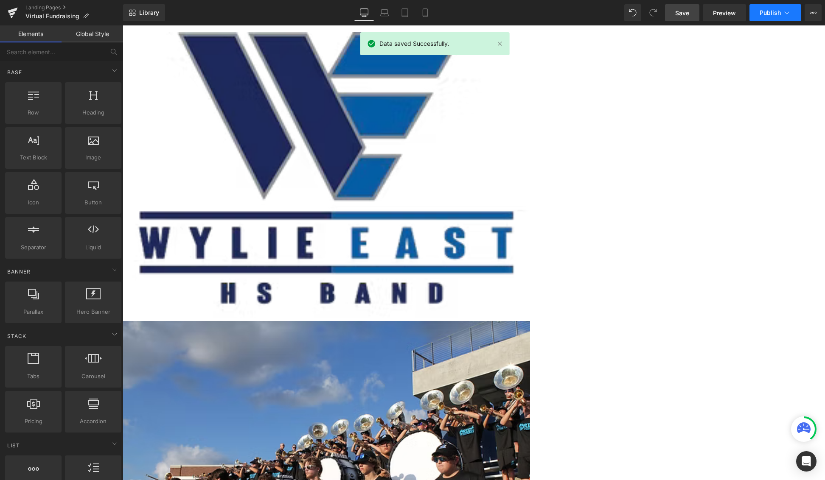
click at [635, 16] on button "Publish" at bounding box center [775, 12] width 52 height 17
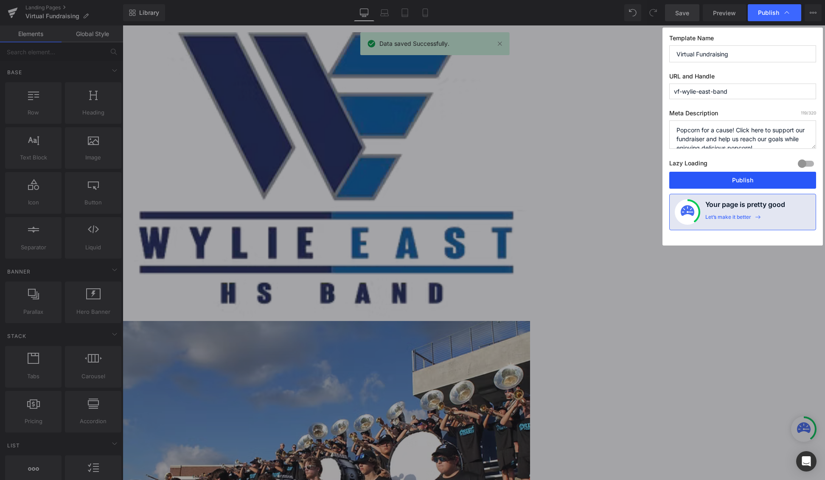
click at [635, 181] on button "Publish" at bounding box center [742, 180] width 147 height 17
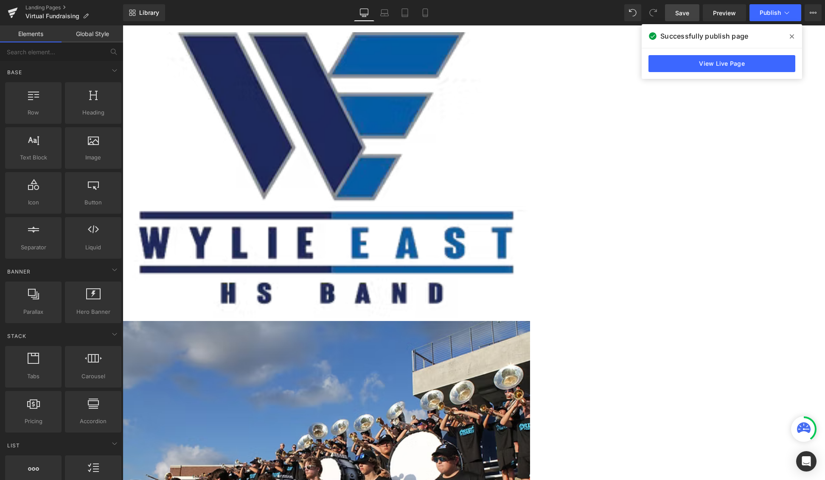
click at [635, 38] on span at bounding box center [792, 37] width 14 height 14
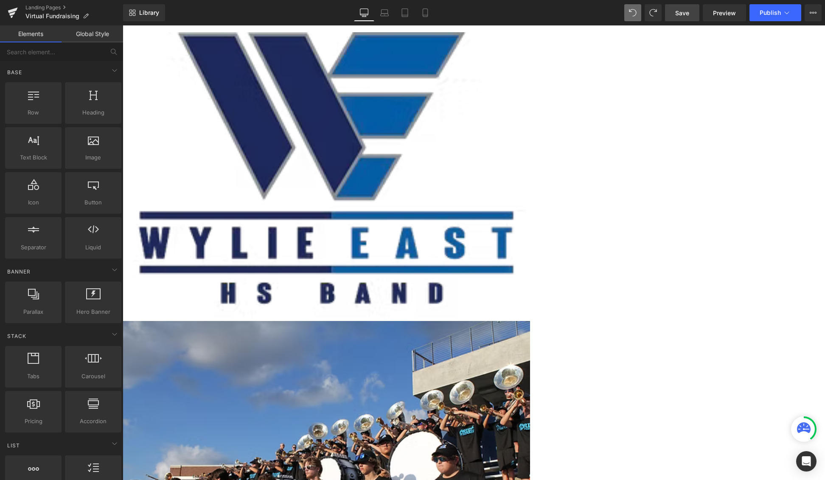
click at [635, 15] on span "Save" at bounding box center [682, 12] width 14 height 9
click at [540, 17] on div "Library Desktop Desktop Laptop Tablet Mobile Save Preview Publish Scheduled Vie…" at bounding box center [474, 12] width 702 height 17
click at [635, 10] on span "Publish" at bounding box center [769, 12] width 21 height 7
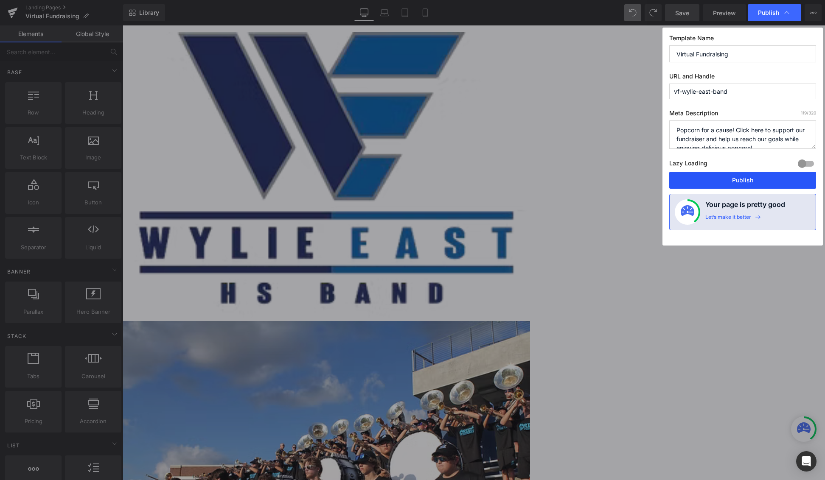
click at [635, 183] on button "Publish" at bounding box center [742, 180] width 147 height 17
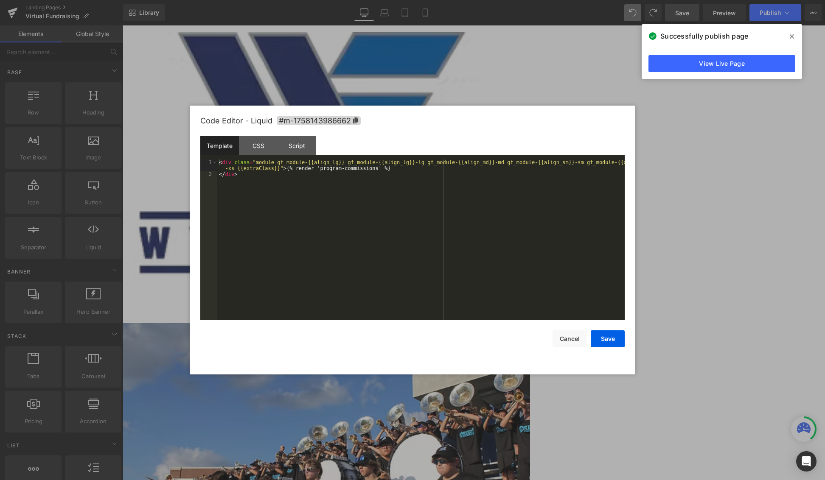
click at [456, 0] on div "Liquid You are previewing how the will restyle your page. You can not edit Elem…" at bounding box center [412, 0] width 825 height 0
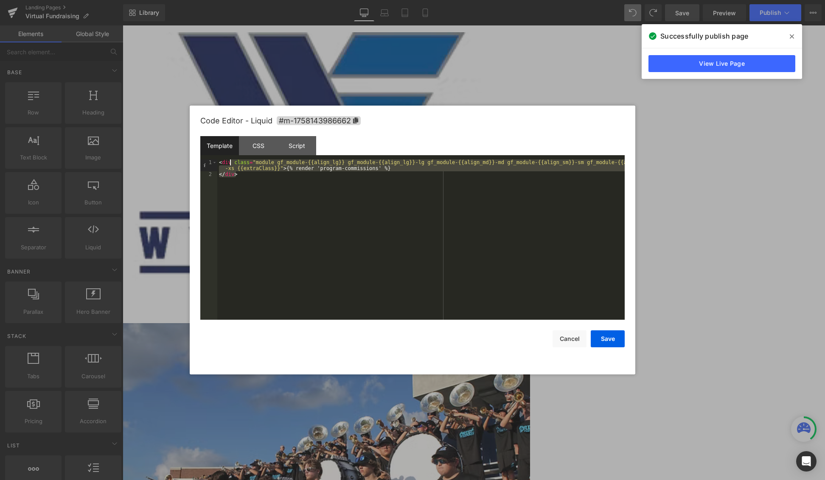
drag, startPoint x: 277, startPoint y: 183, endPoint x: 224, endPoint y: 159, distance: 58.1
click at [224, 159] on div "Template CSS Script Data 1 2 < div class = "module gf_module-{{align_lg}} gf_mo…" at bounding box center [412, 228] width 424 height 184
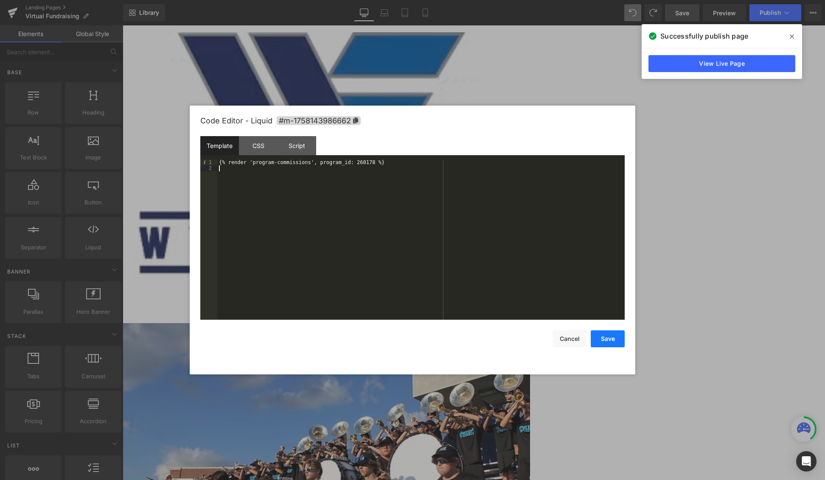
click at [605, 339] on button "Save" at bounding box center [608, 339] width 34 height 17
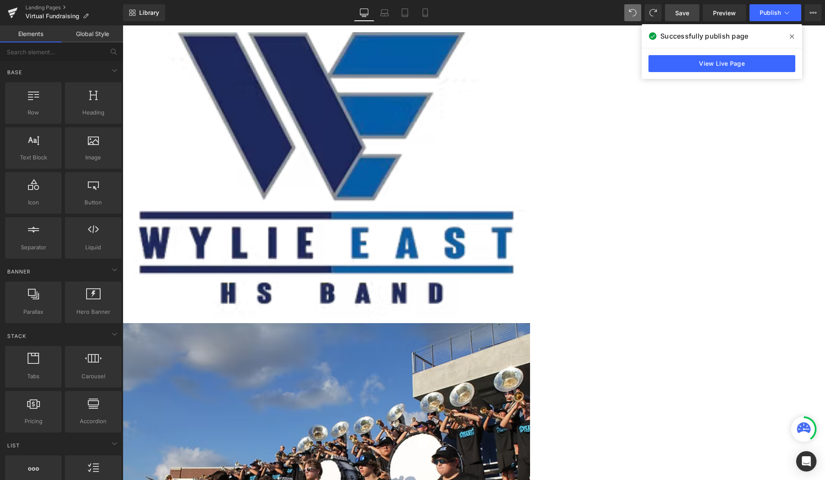
click at [635, 14] on span "Save" at bounding box center [682, 12] width 14 height 9
click at [635, 34] on span at bounding box center [792, 37] width 14 height 14
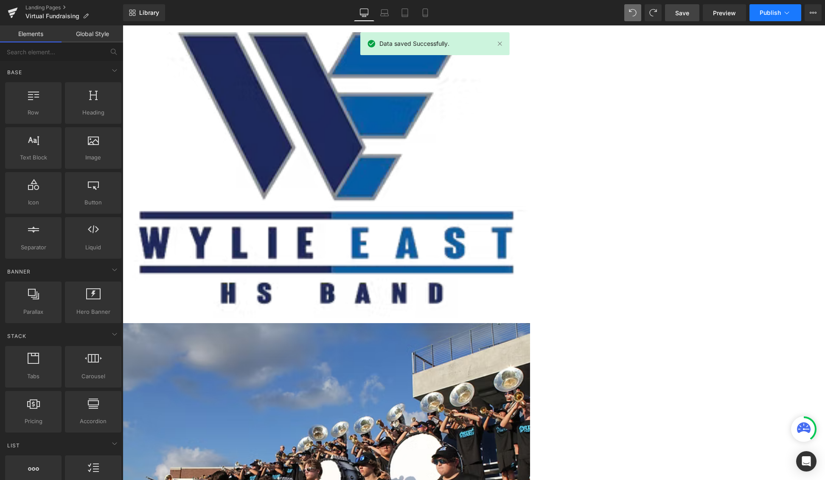
click at [635, 16] on span "Publish" at bounding box center [769, 12] width 21 height 7
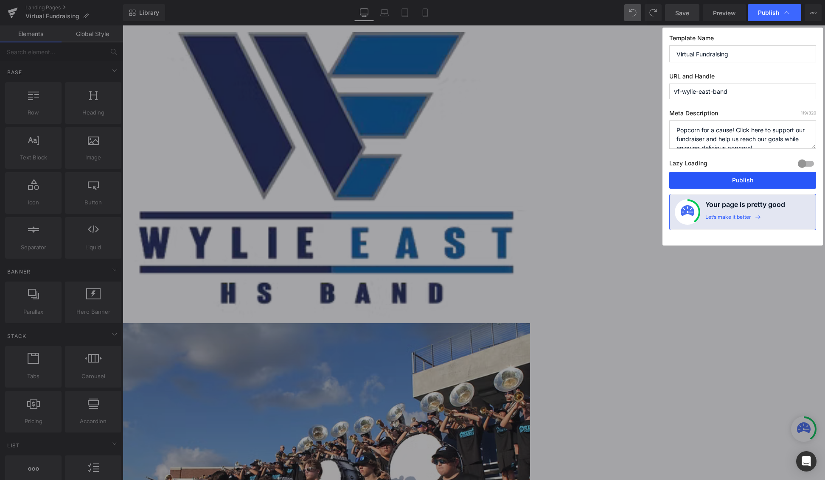
click at [635, 177] on button "Publish" at bounding box center [742, 180] width 147 height 17
